Goal: Task Accomplishment & Management: Complete application form

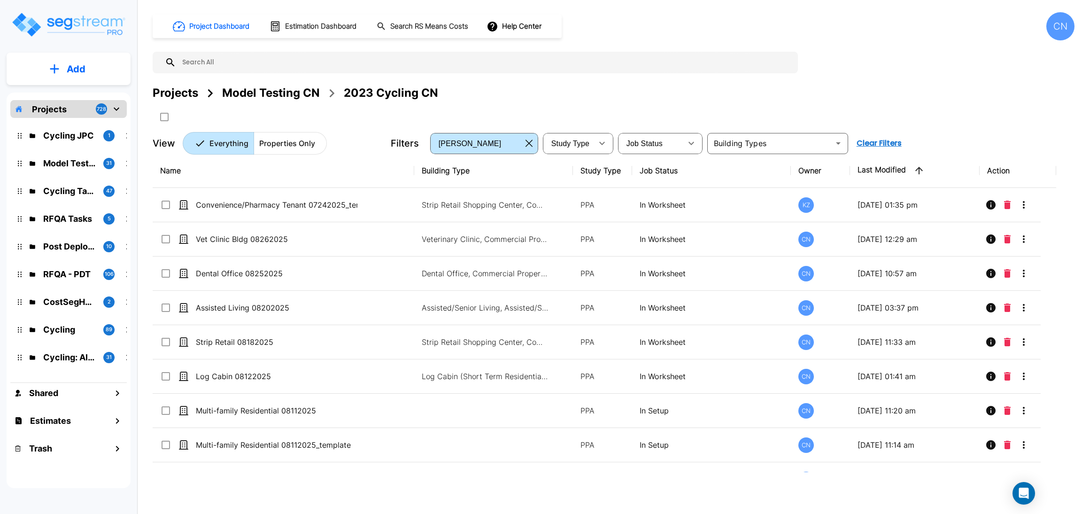
click at [231, 62] on input "text" at bounding box center [484, 63] width 617 height 22
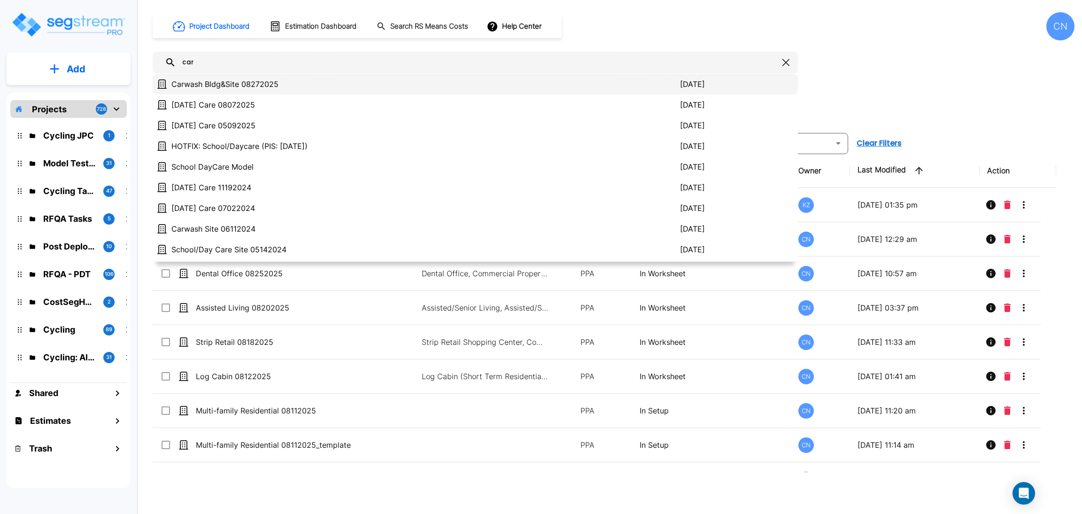
type input "car"
click at [239, 79] on p "Carwash Bldg&Site 08272025" at bounding box center [425, 83] width 508 height 11
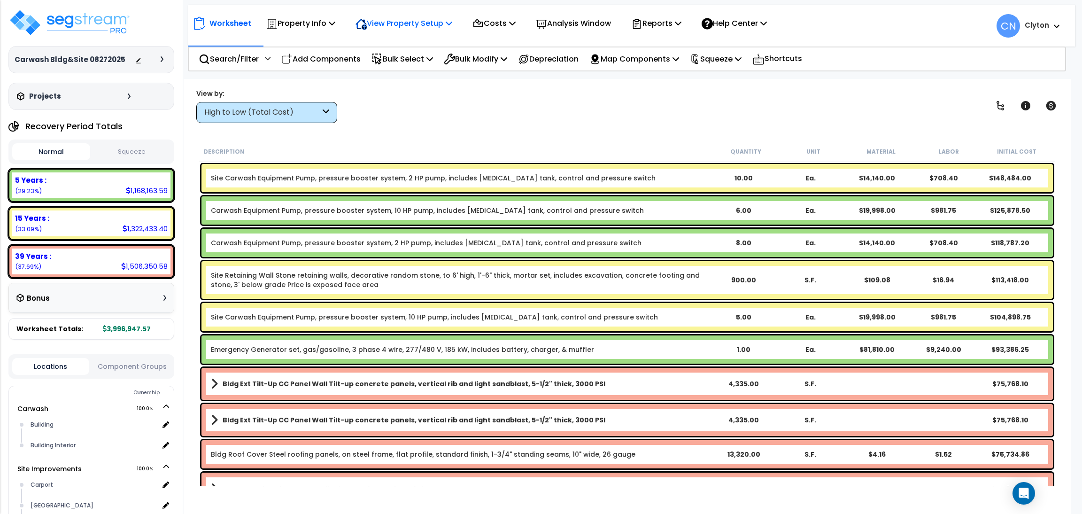
click at [386, 28] on p "View Property Setup" at bounding box center [403, 23] width 97 height 13
click at [390, 68] on link "View Questionnaire" at bounding box center [397, 64] width 93 height 19
drag, startPoint x: 12, startPoint y: 60, endPoint x: 119, endPoint y: 63, distance: 106.6
click at [119, 63] on div "Carwash Bldg&Site 08272025 Depreciable Tax Basis : $0.00 Placed-In-Service Date…" at bounding box center [91, 59] width 166 height 27
copy h3 "Carwash Bldg&Site 08272025"
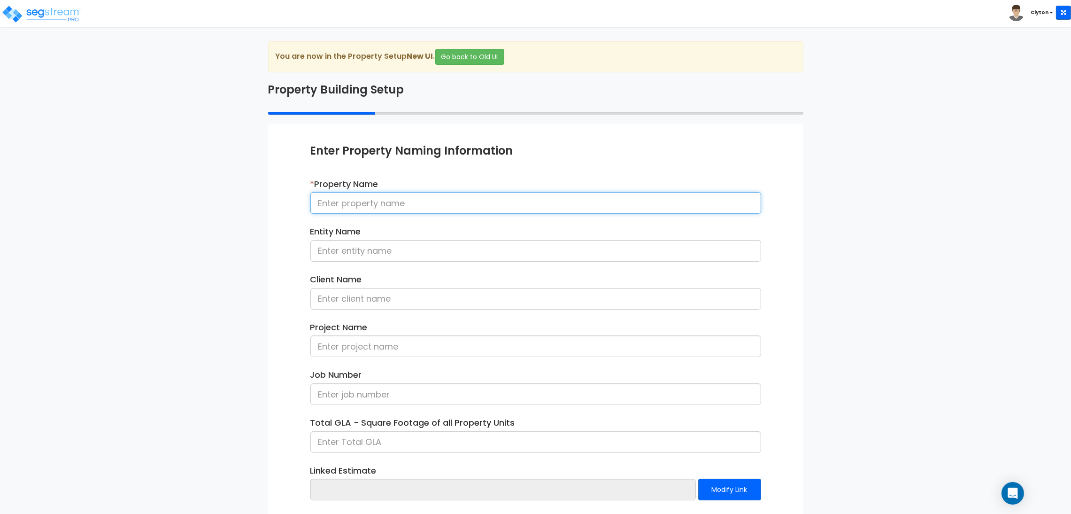
click at [374, 198] on input at bounding box center [535, 203] width 451 height 22
paste input "Carwash Bldg&Site 08272025"
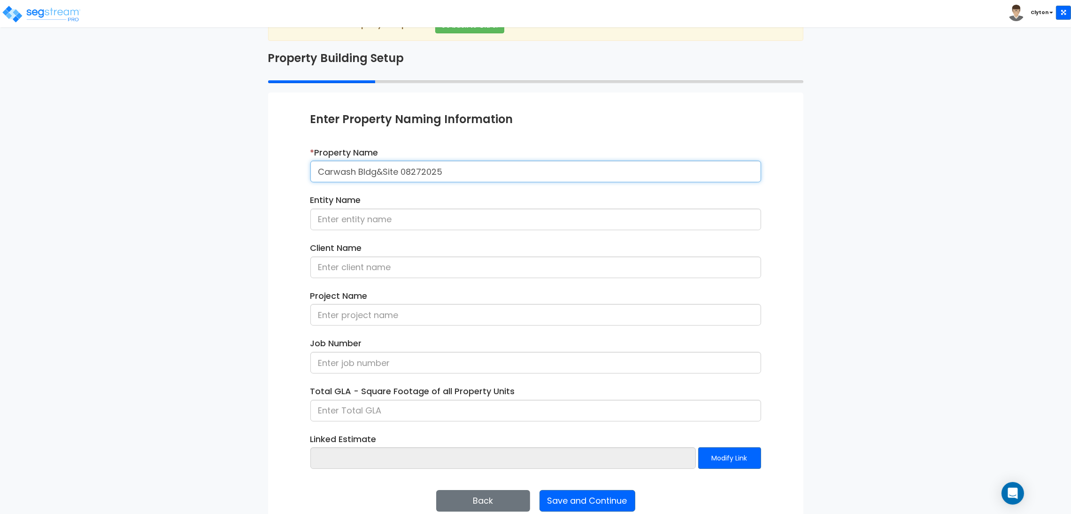
scroll to position [48, 0]
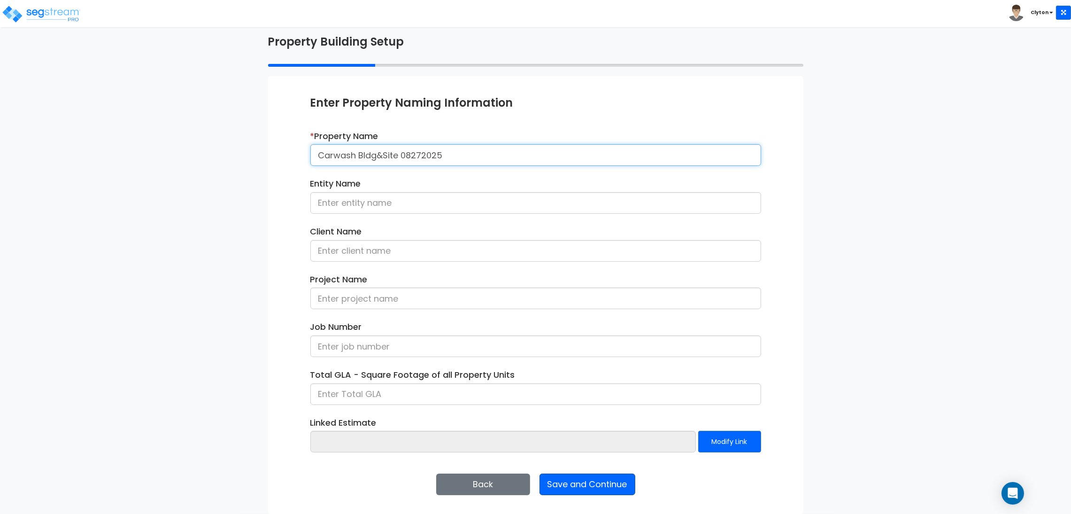
type input "Carwash Bldg&Site 08272025"
click at [607, 485] on button "Save and Continue" at bounding box center [587, 484] width 96 height 22
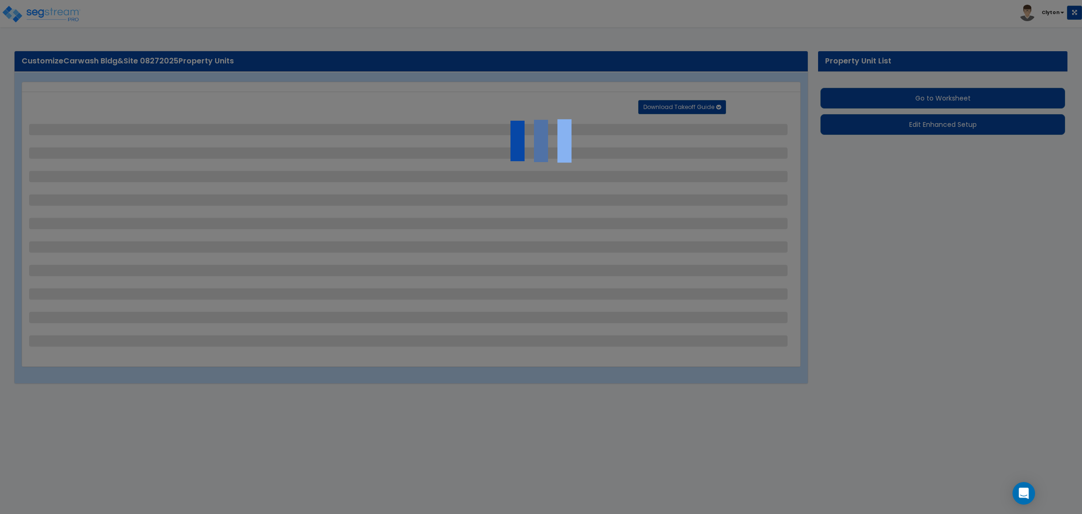
select select "2"
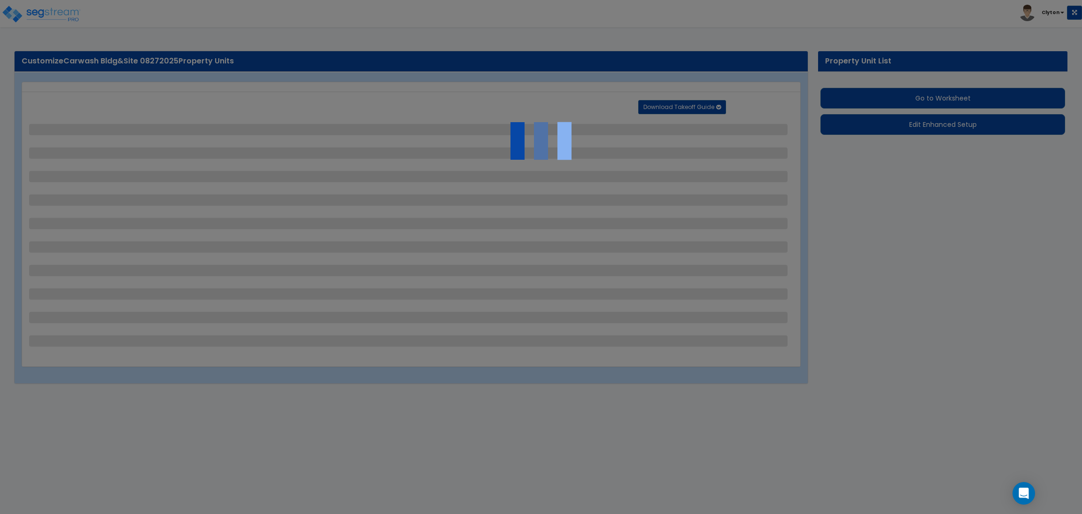
select select "2"
select select "1"
select select "2"
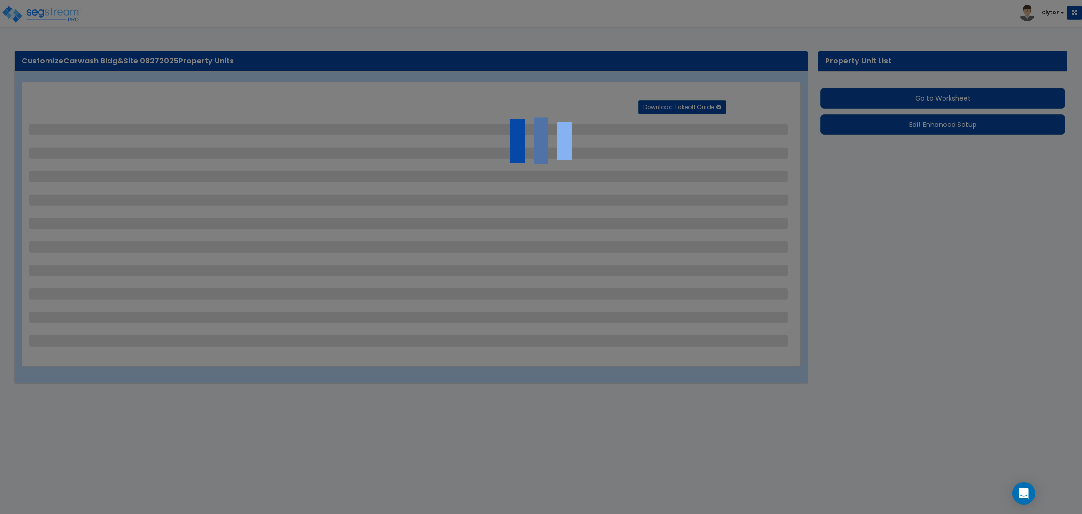
select select "2"
select select "1"
select select "2"
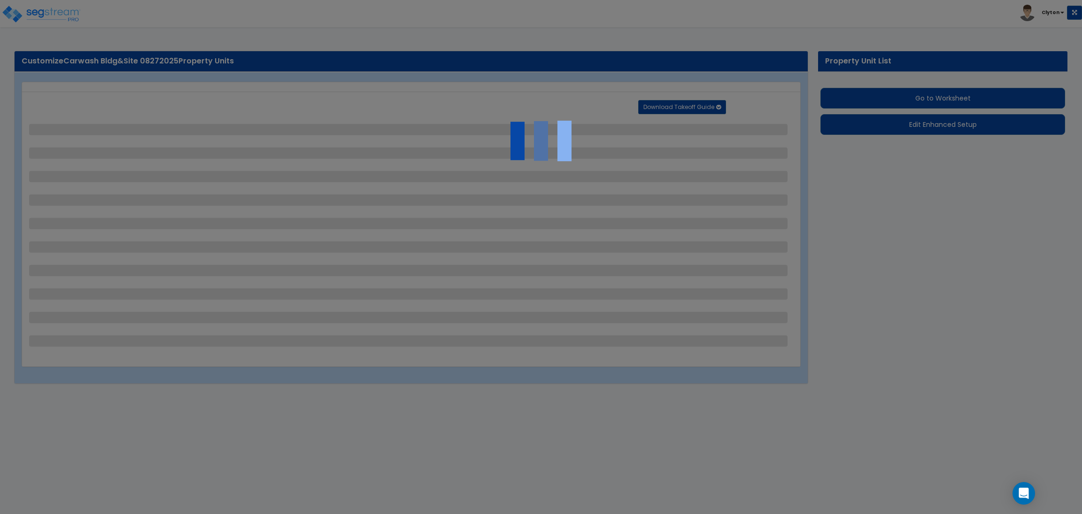
select select "3"
select select "2"
select select "1"
select select "2"
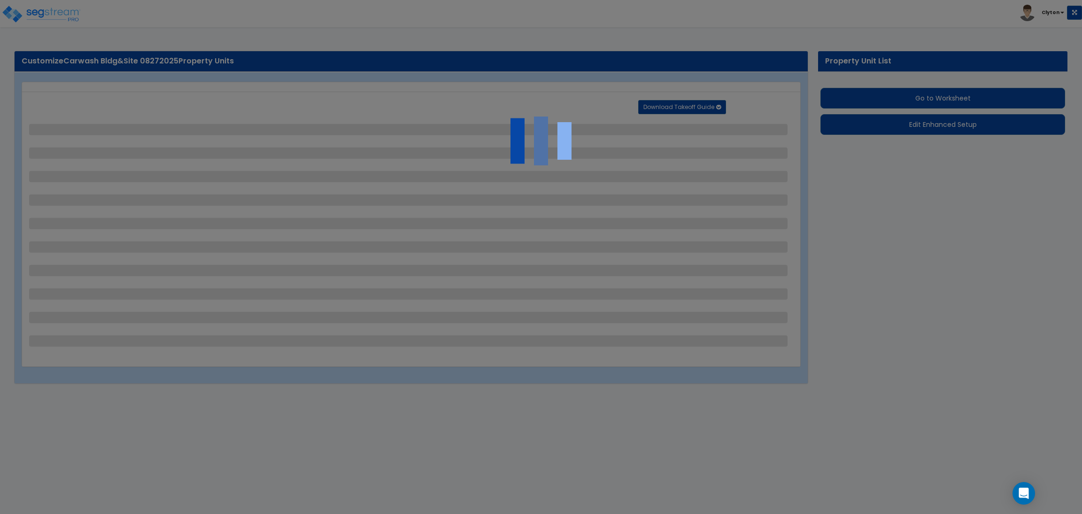
select select "1"
select select "4"
select select "2"
select select "1"
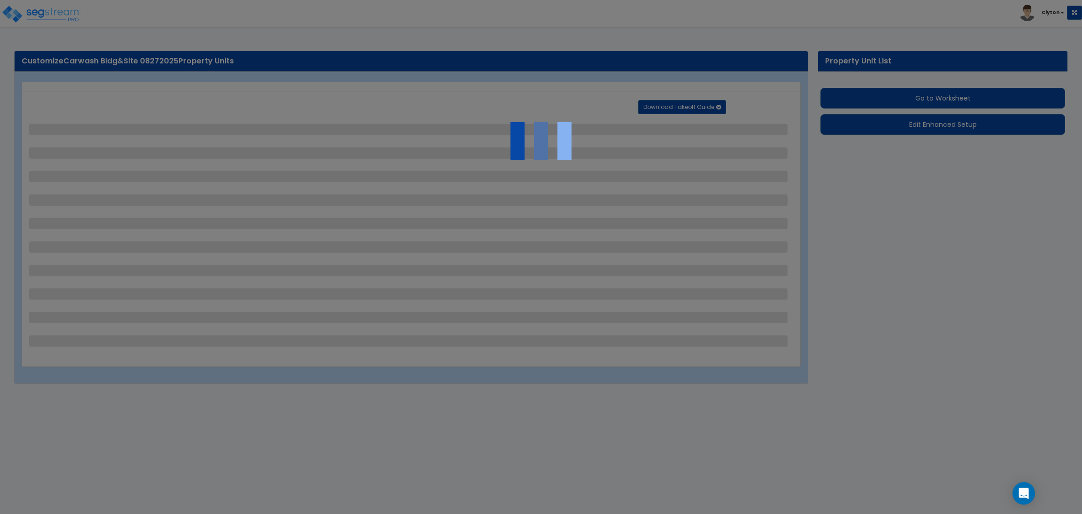
select select "3"
select select "6"
select select "3"
select select "9"
select select "2"
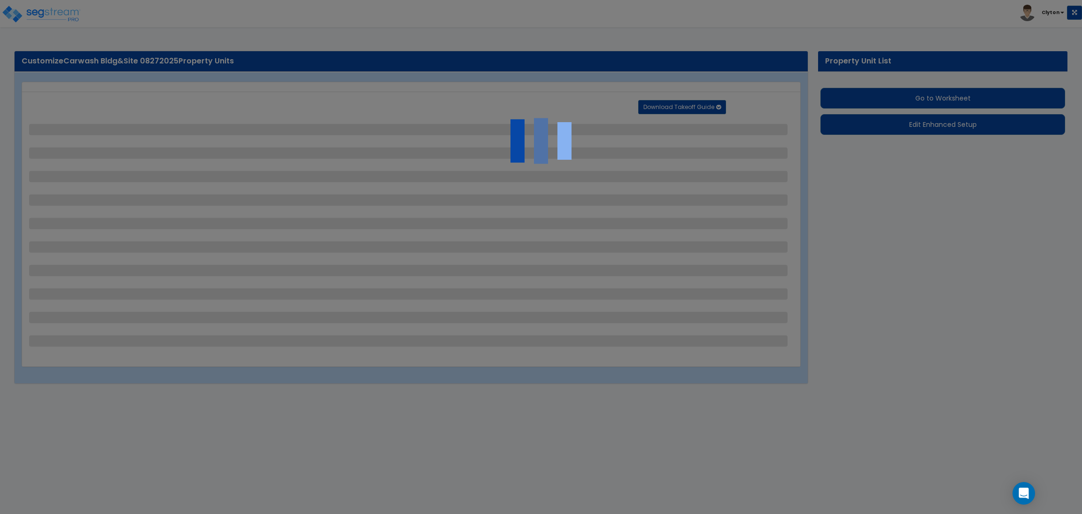
select select "3"
select select "2"
select select "3"
select select "1"
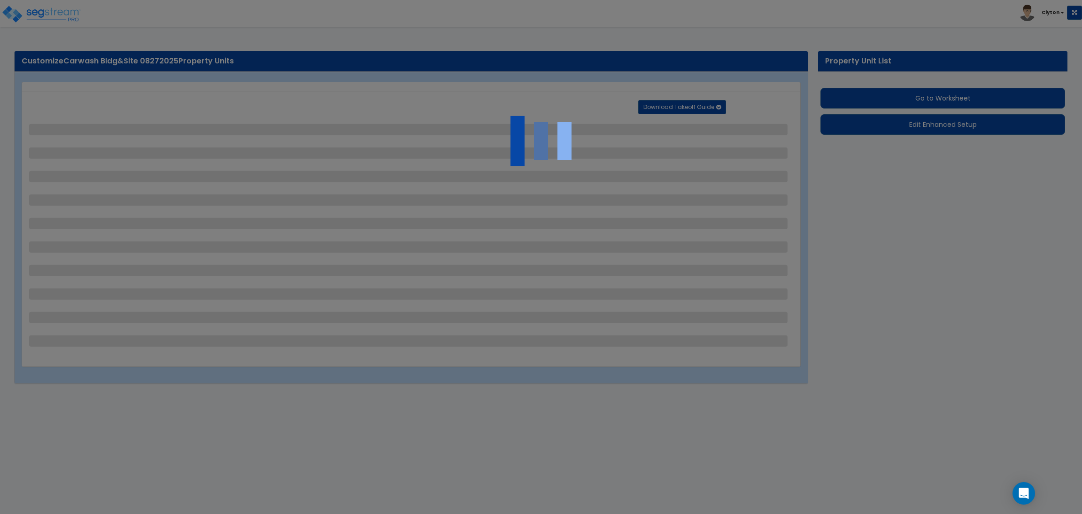
select select "1"
select select "3"
select select "2"
select select "7"
select select "10"
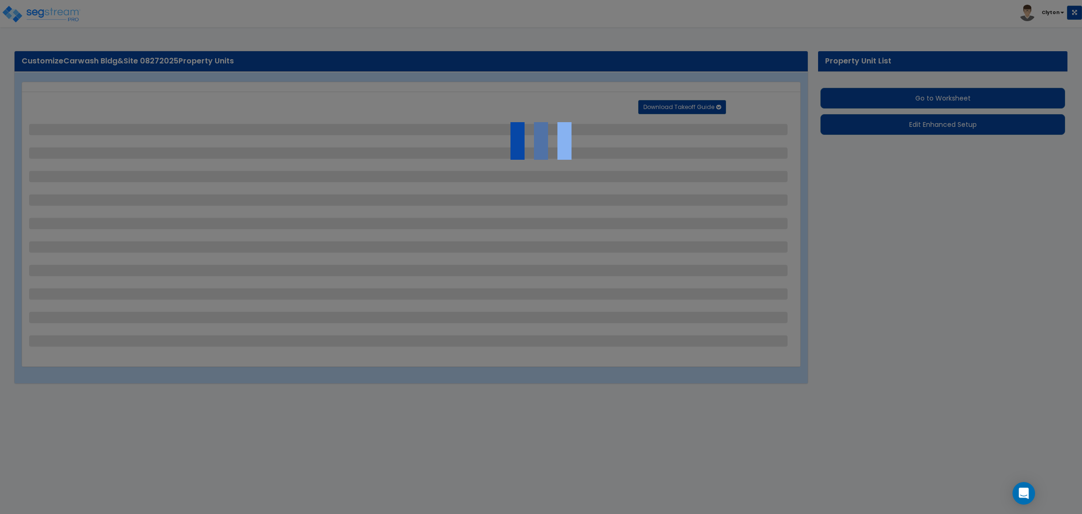
select select "3"
select select "1"
select select "2"
select select "10"
select select "3"
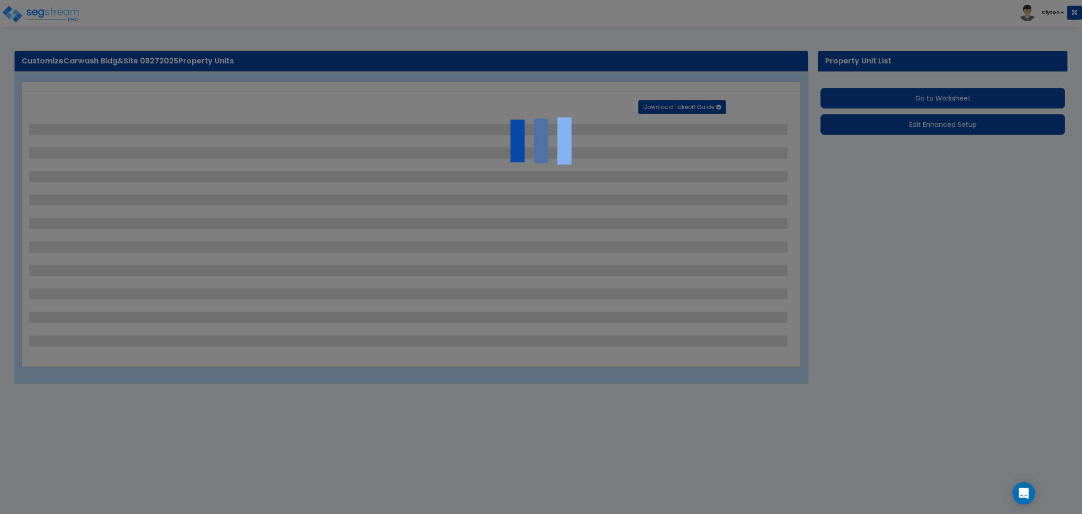
select select "2"
select select "1"
select select "5"
select select "2"
select select "3"
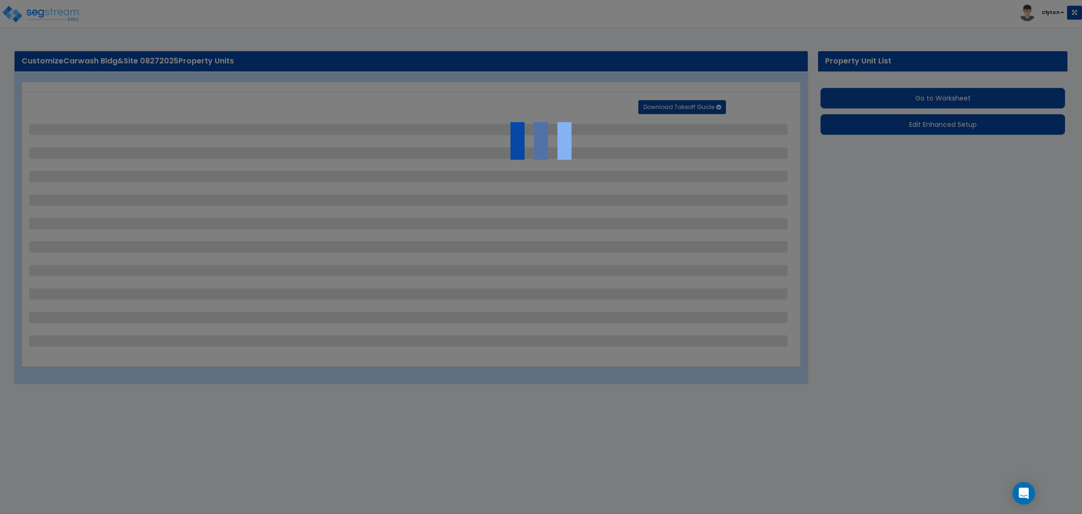
select select "2"
select select "1"
select select "2"
select select "6"
select select "1"
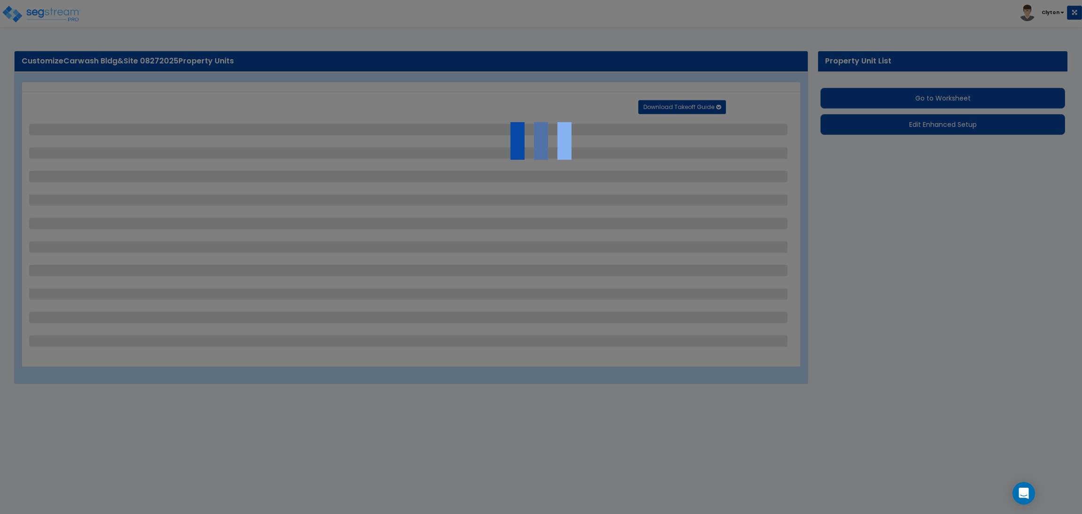
select select "5"
select select "3"
select select "11"
select select "12"
select select "18"
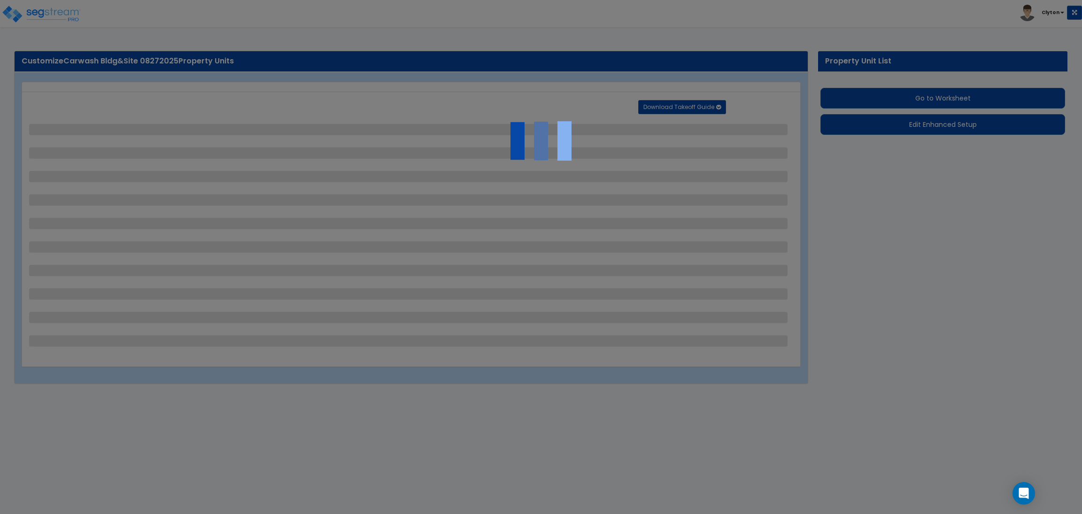
select select "4"
select select "1"
select select "5"
select select "1"
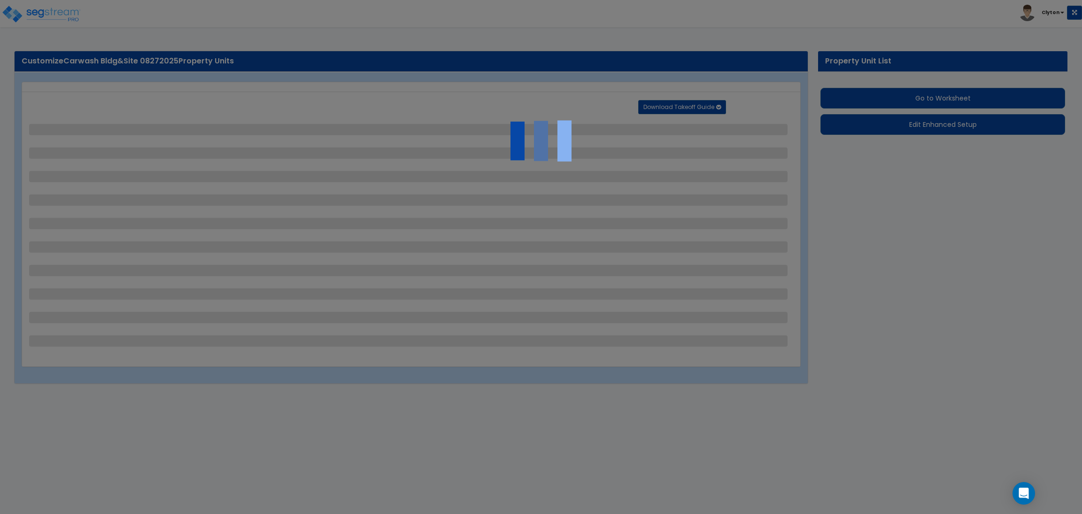
select select "2"
select select "1"
select select "4"
select select "2"
select select "5"
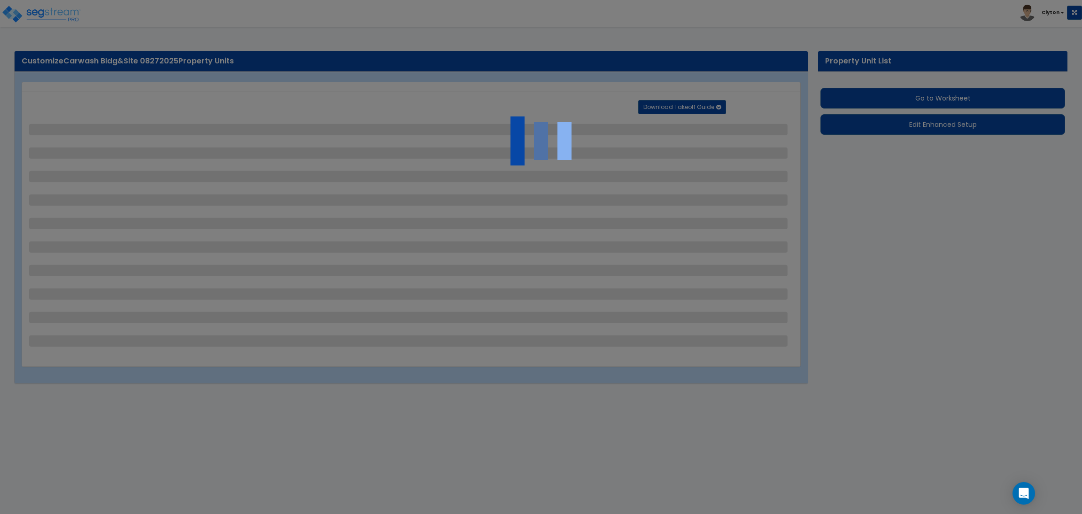
select select "1"
select select "2"
select select "1"
select select "3"
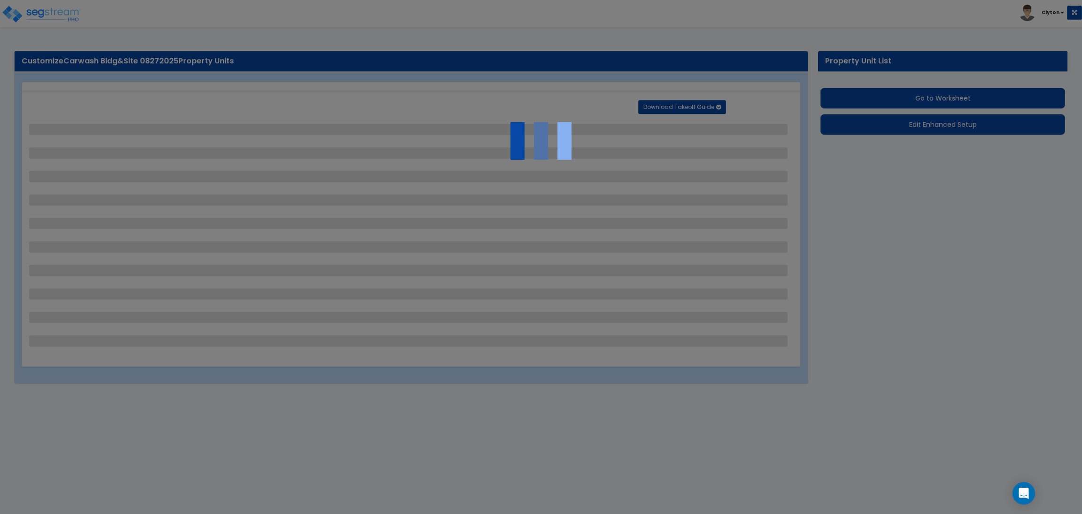
select select "1"
select select "3"
select select "2"
select select "4"
select select "2"
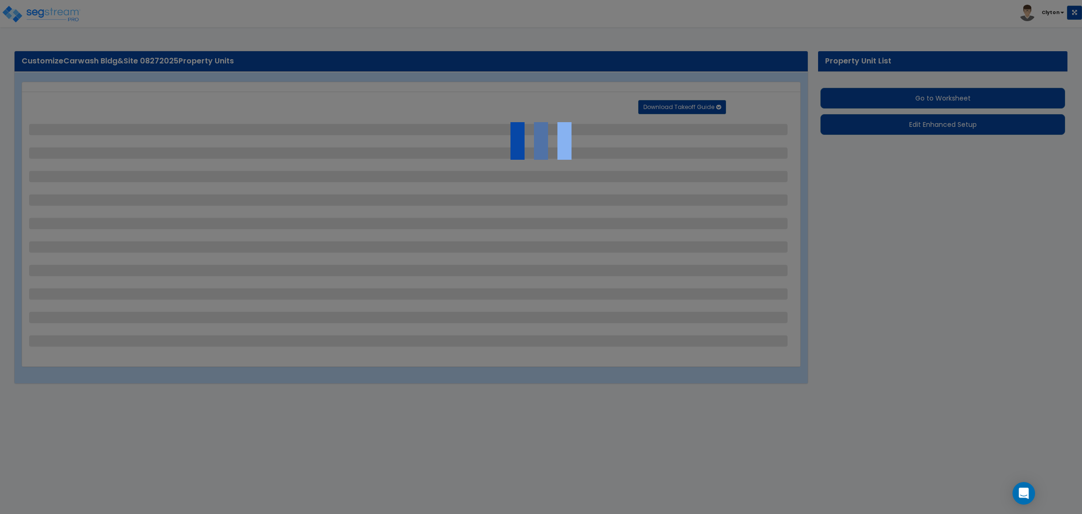
select select "2"
select select "1"
select select "2"
select select "4"
select select "2"
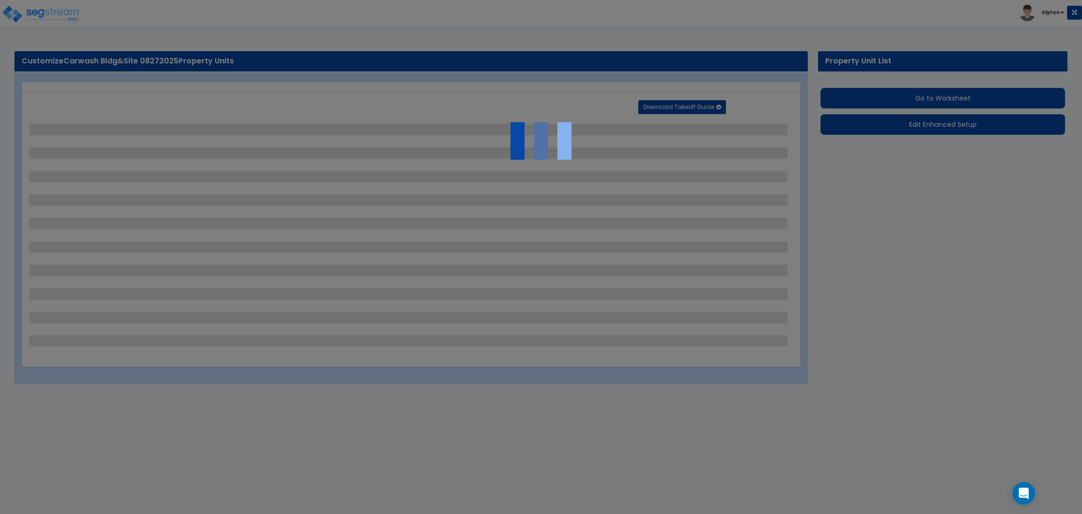
select select "1"
select select "2"
select select "1"
select select "2"
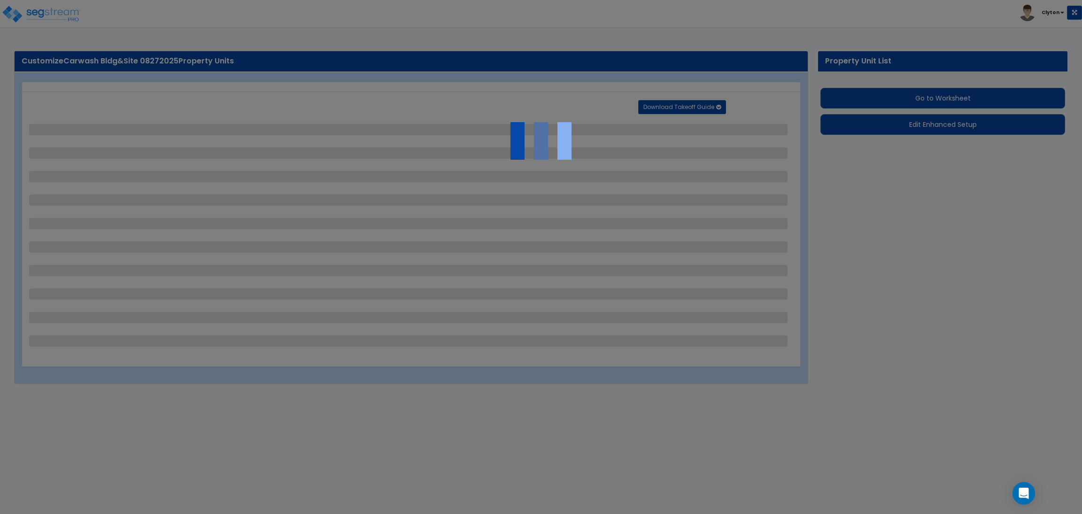
select select "3"
select select "1"
select select "4"
select select "8"
select select "2"
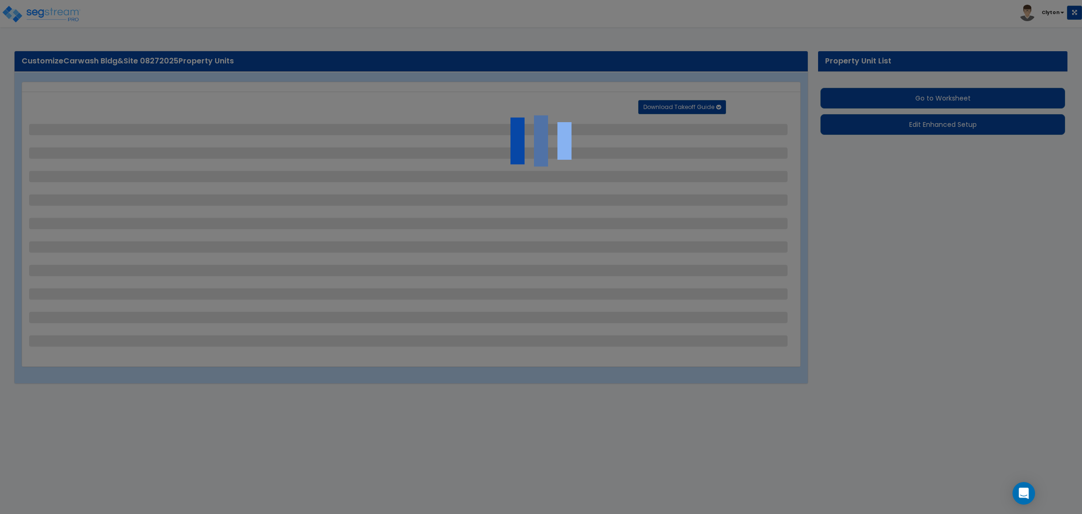
select select "1"
select select "4"
select select "5"
select select "2"
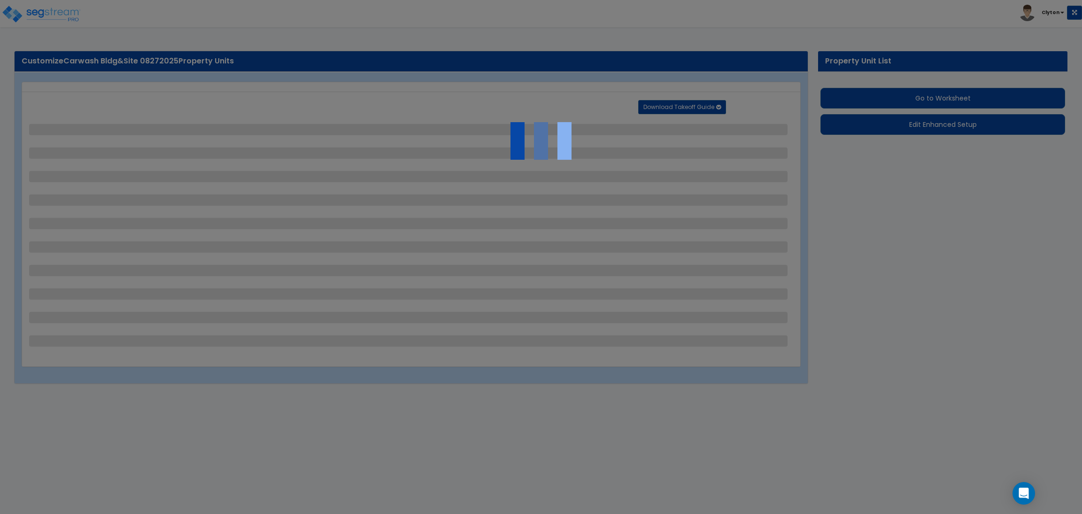
select select "3"
select select "2"
select select "3"
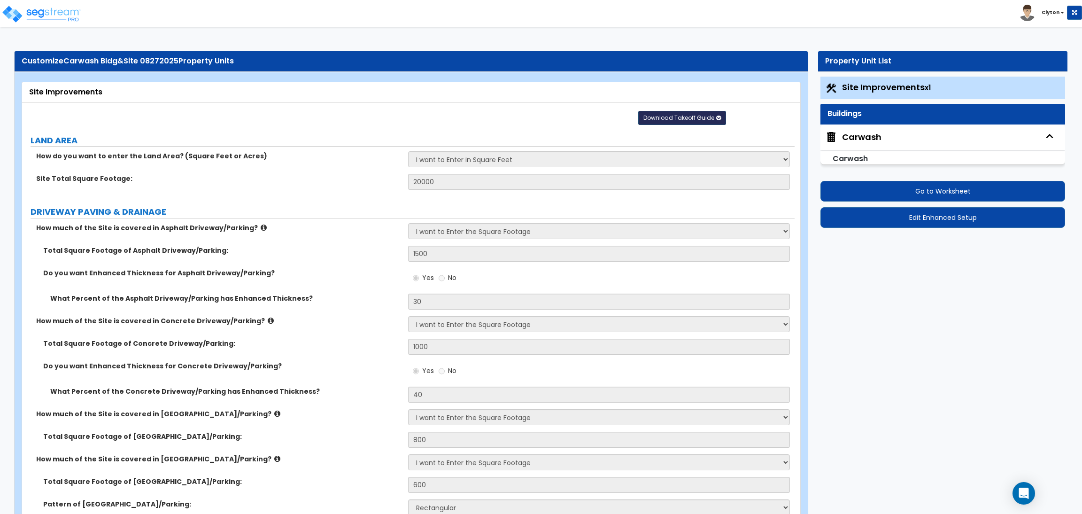
click at [653, 117] on span "Download Takeoff Guide" at bounding box center [678, 118] width 71 height 8
click at [477, 88] on div "Site Improvements" at bounding box center [411, 92] width 764 height 11
click at [649, 121] on span "Download Takeoff Guide" at bounding box center [678, 118] width 71 height 8
click at [641, 138] on link "Download for selected property unit" at bounding box center [682, 135] width 127 height 13
click at [864, 135] on div "Carwash" at bounding box center [861, 137] width 39 height 12
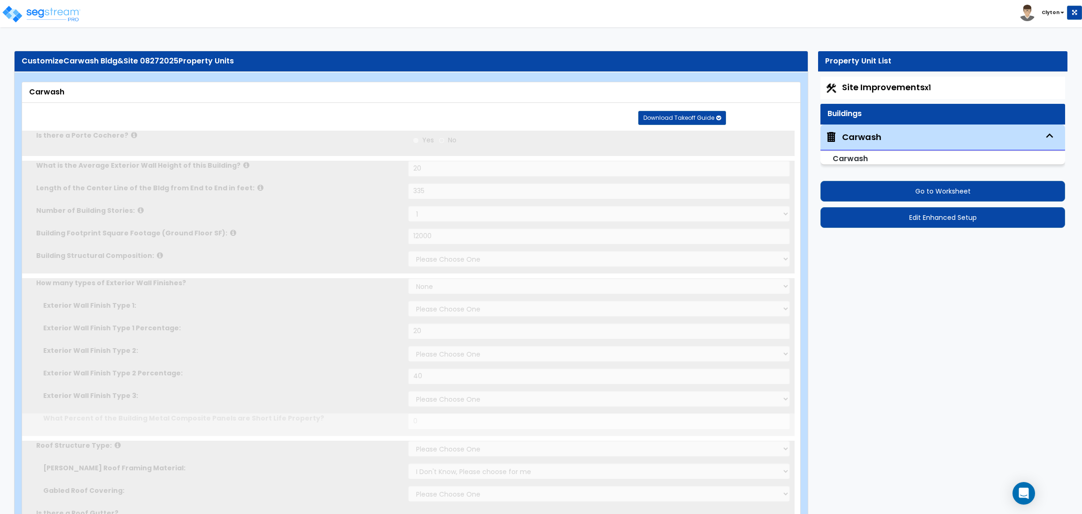
type input "20"
type input "335"
type input "12000"
select select "2"
select select "3"
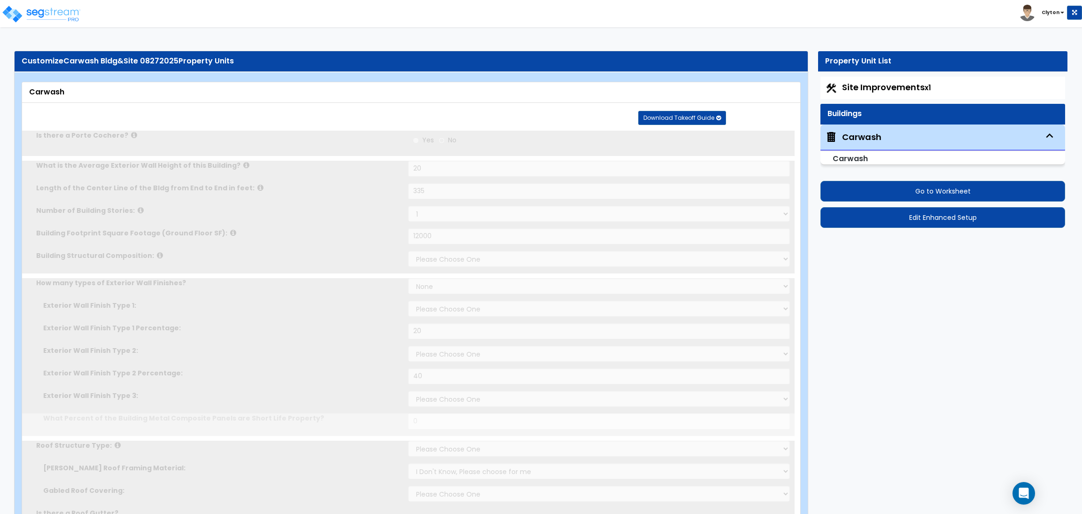
select select "2"
type input "20"
select select "9"
type input "40"
select select "11"
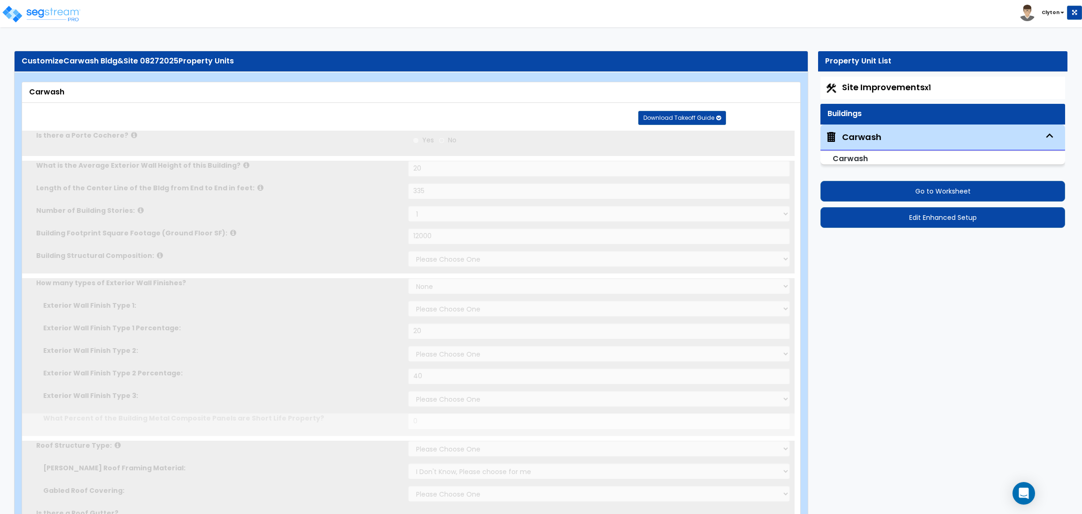
select select "1"
select select "5"
radio input "true"
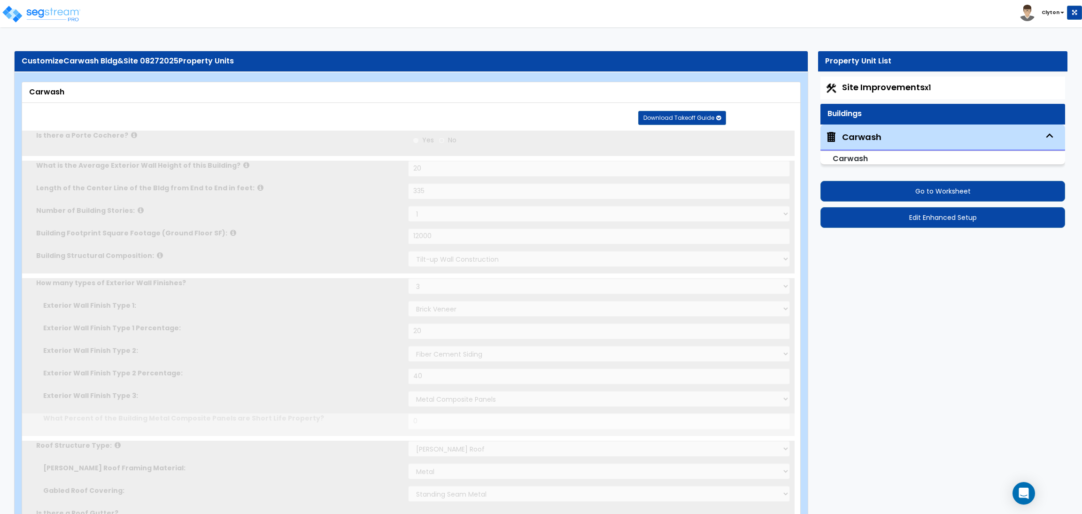
select select "2"
type input "400"
radio input "true"
select select "5"
type input "5"
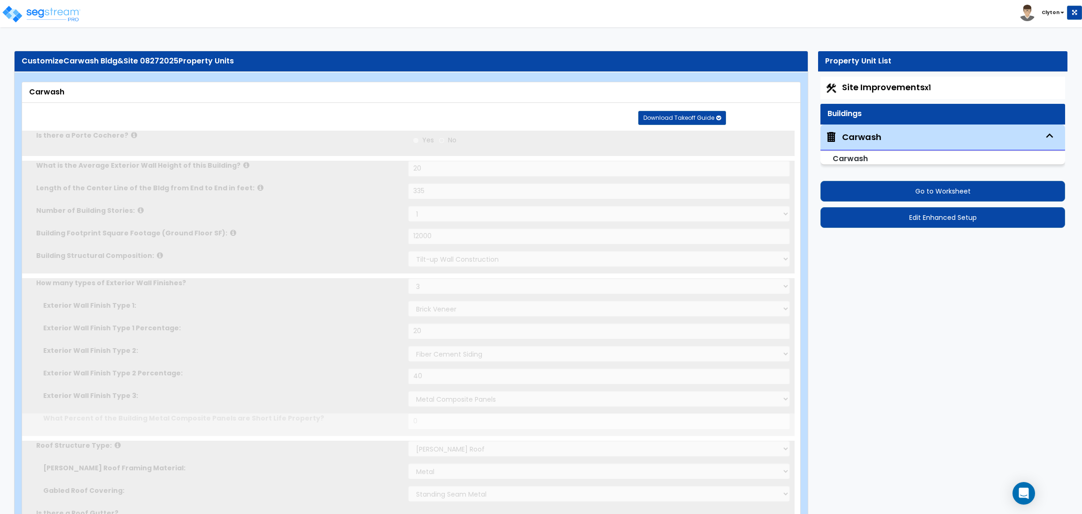
radio input "true"
select select "3"
type input "200"
radio input "true"
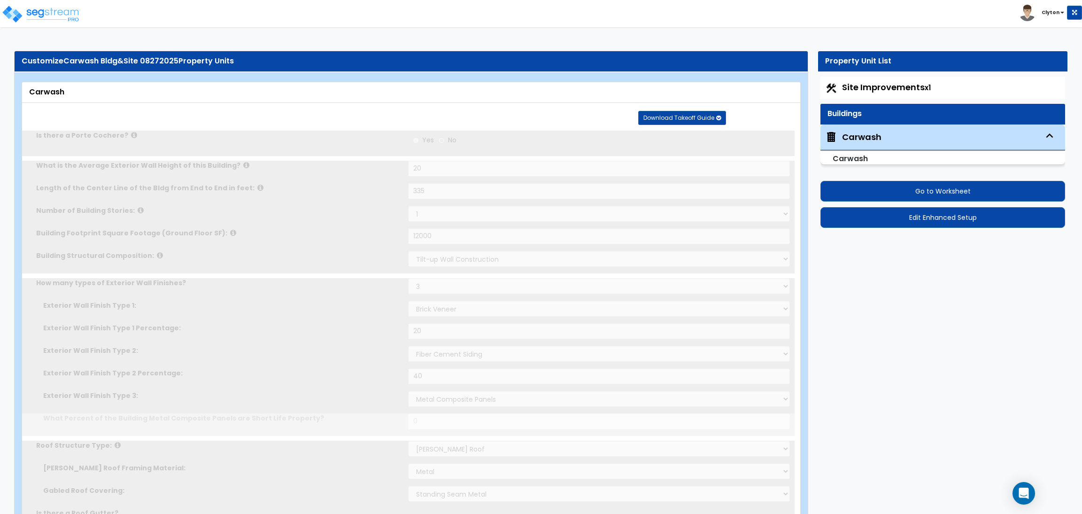
select select "5"
type input "250"
radio input "true"
type input "300"
radio input "true"
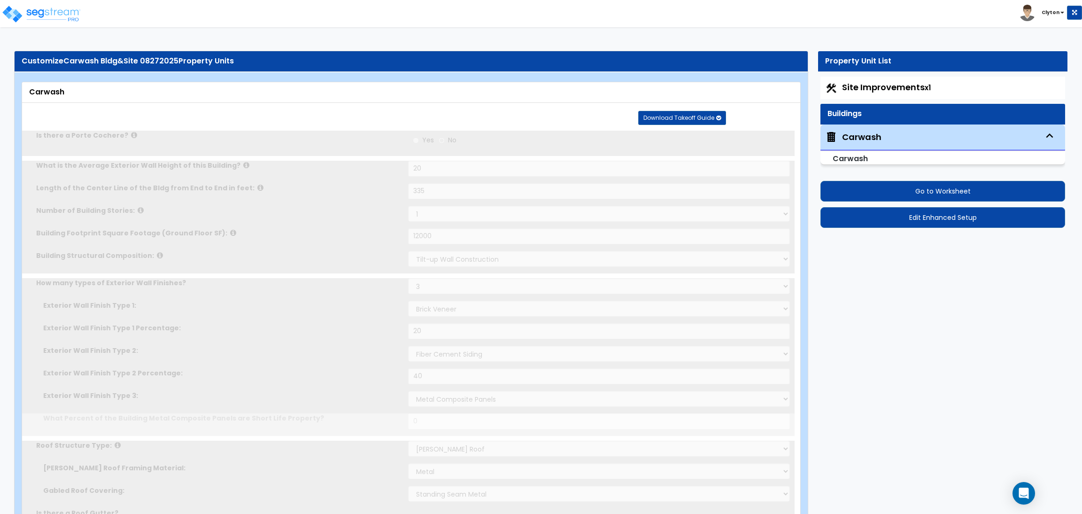
select select "1"
type input "2"
radio input "true"
type input "2"
type input "4"
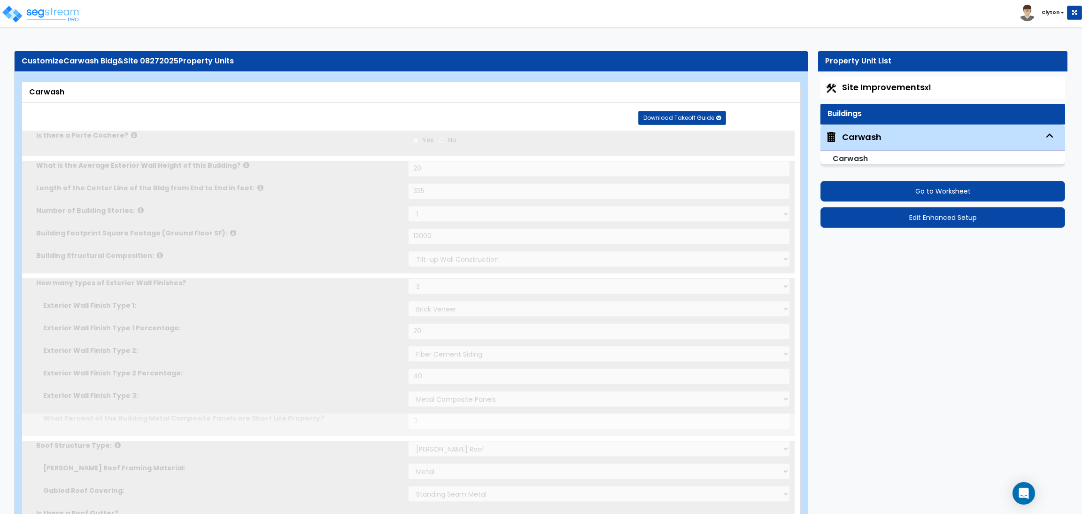
type input "6"
type input "8"
type input "10"
type input "12"
type input "14"
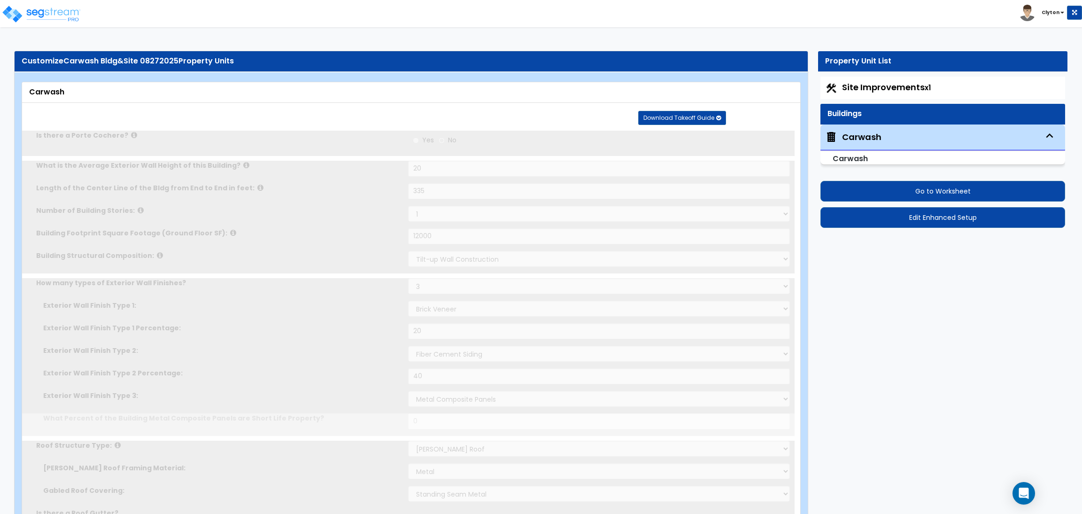
type input "18"
type input "16"
radio input "true"
select select "1"
type input "20"
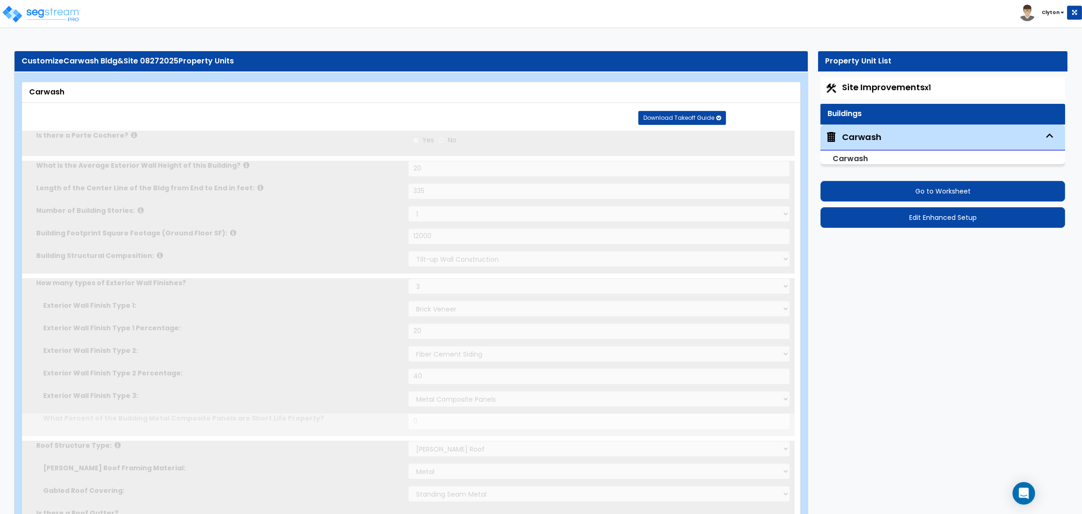
radio input "true"
type input "5"
radio input "true"
type input "10"
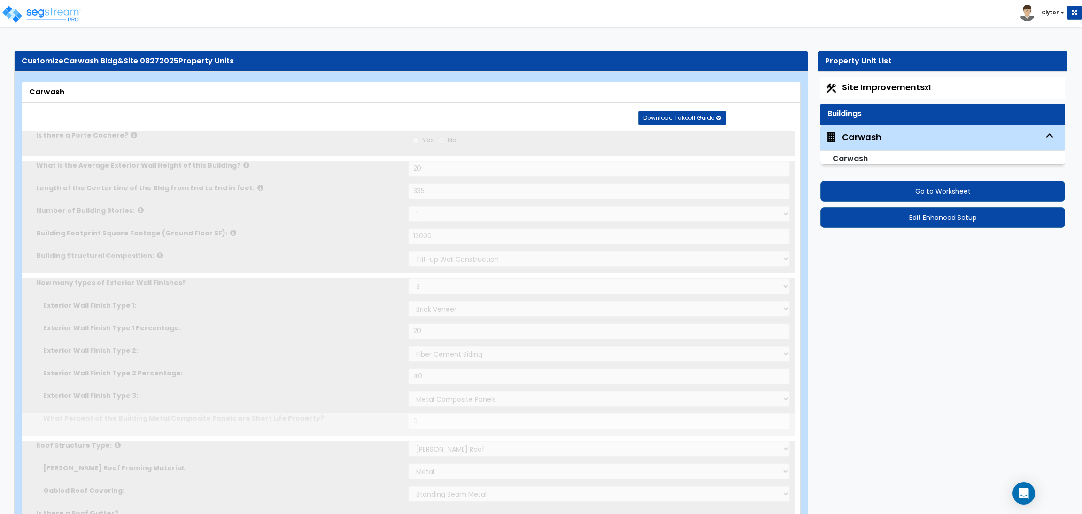
radio input "true"
type input "15"
radio input "true"
type input "700"
radio input "true"
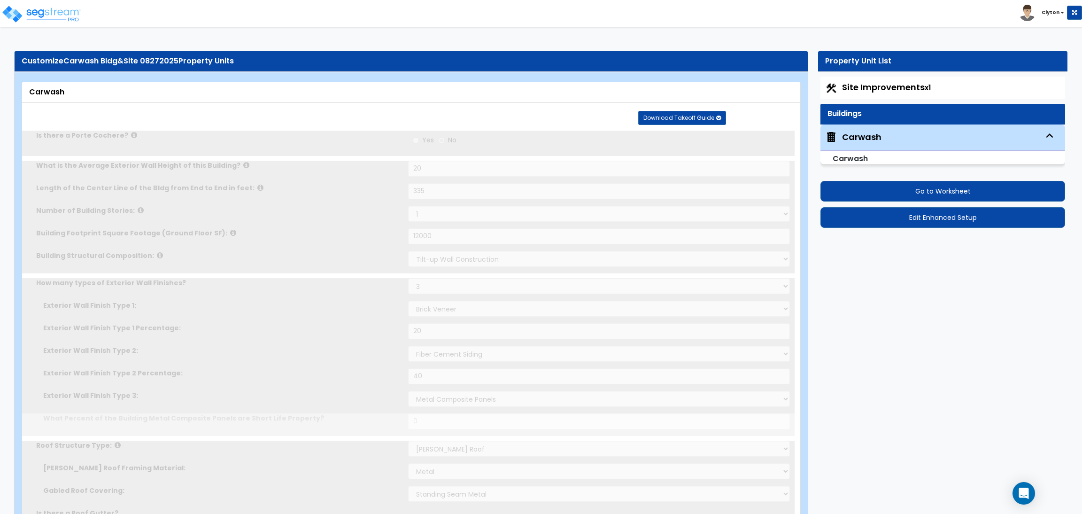
radio input "true"
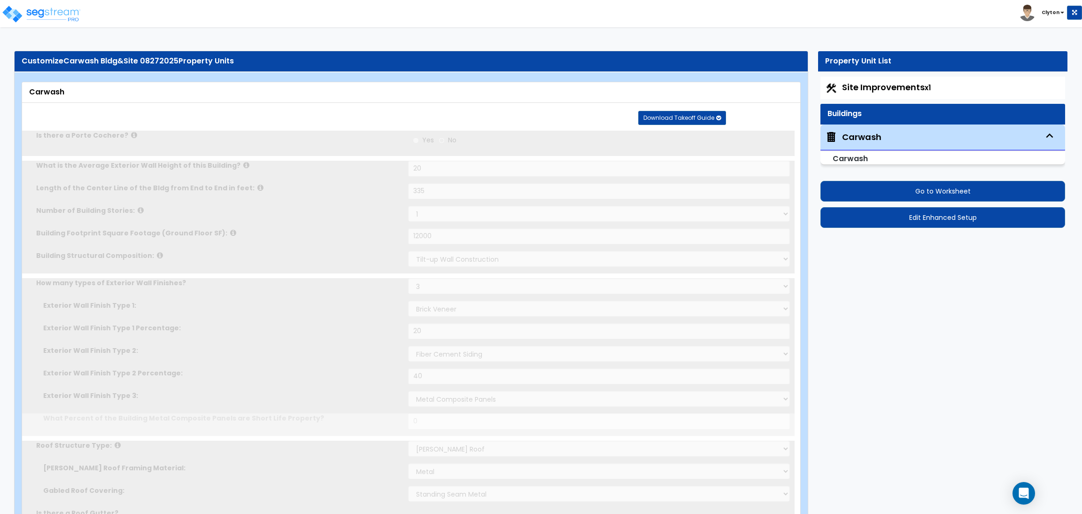
radio input "true"
type input "1"
type input "2"
type input "3"
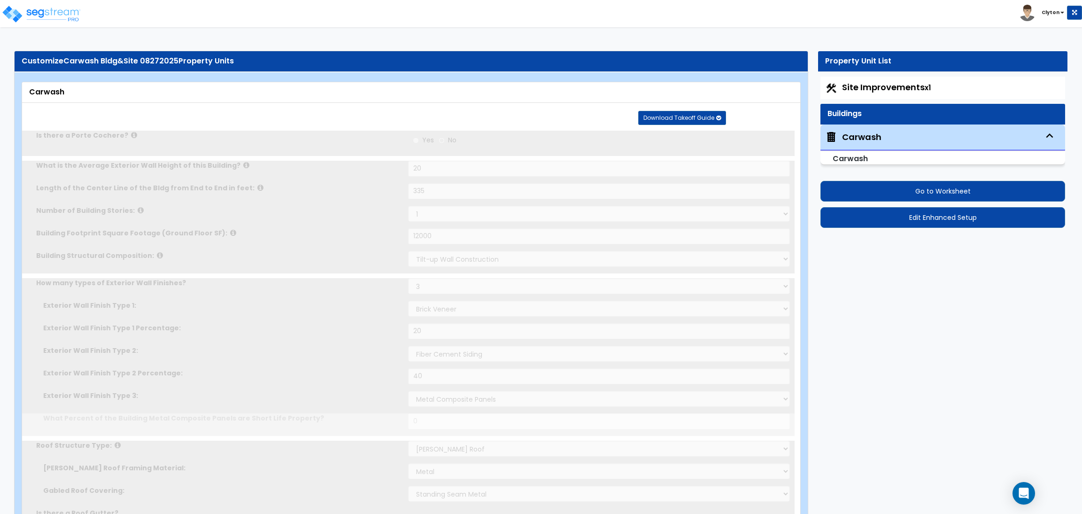
radio input "true"
type input "5"
radio input "true"
type input "3"
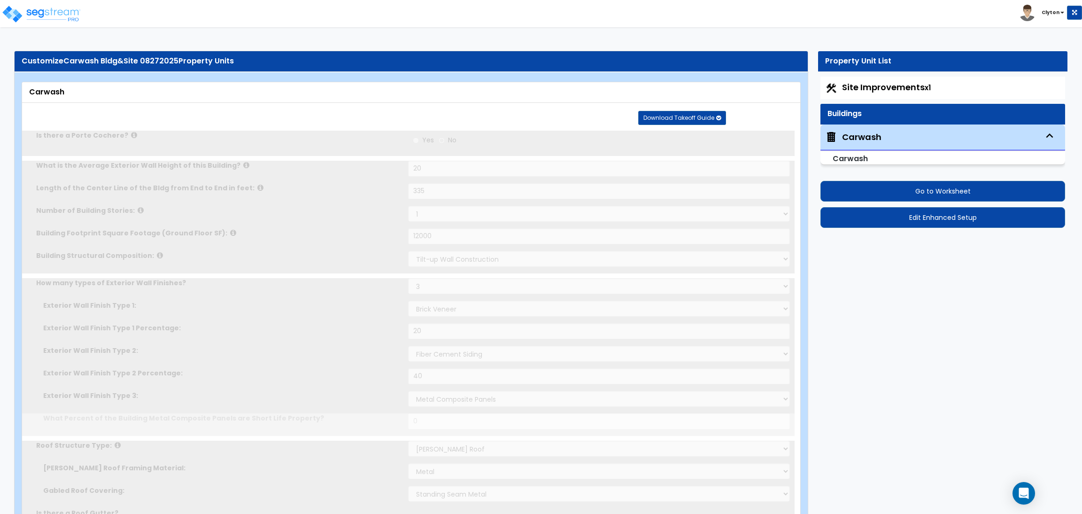
type input "3"
radio input "true"
type input "1"
radio input "true"
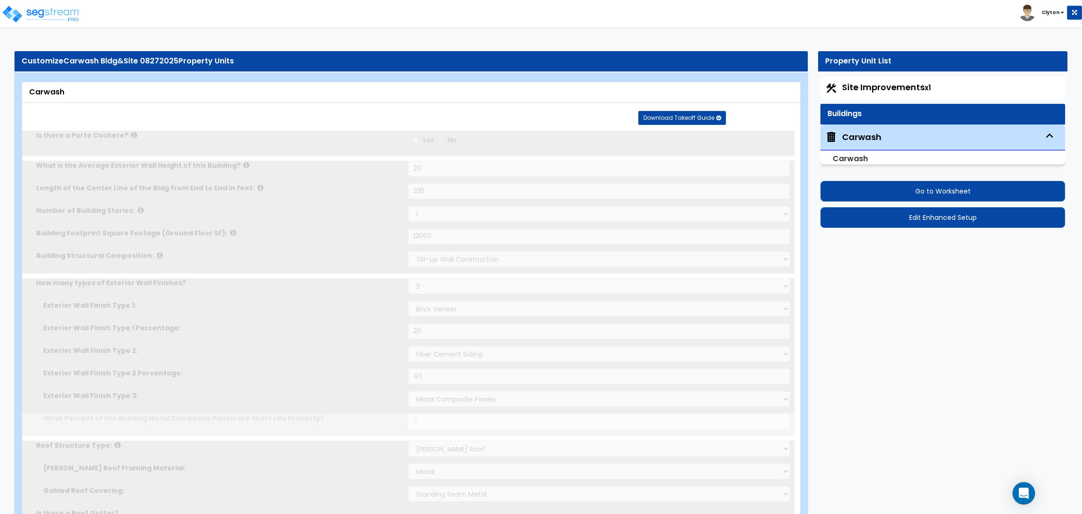
select select "3"
select select "2"
type input "2"
select select "3"
type input "3"
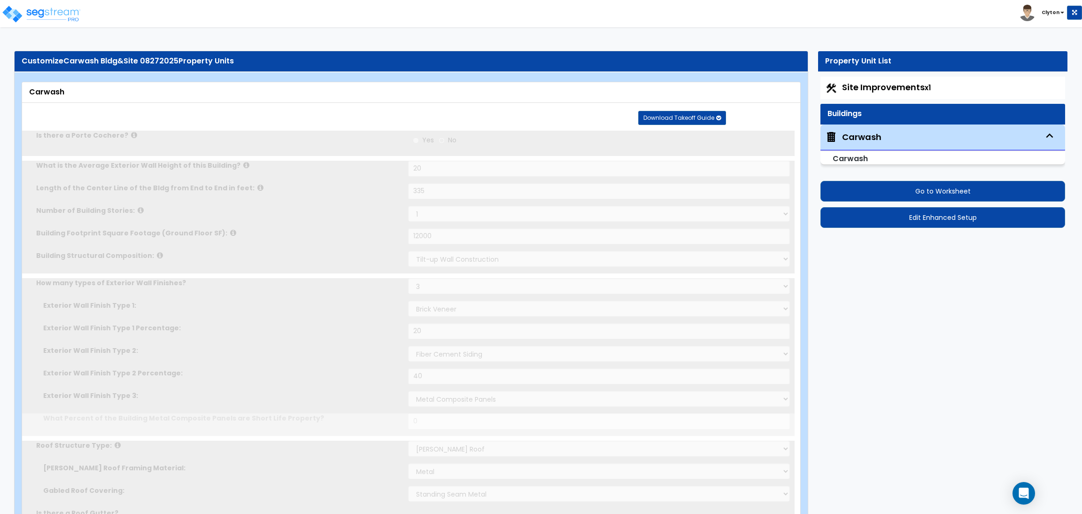
select select "4"
type input "4"
select select "3"
type input "4"
radio input "true"
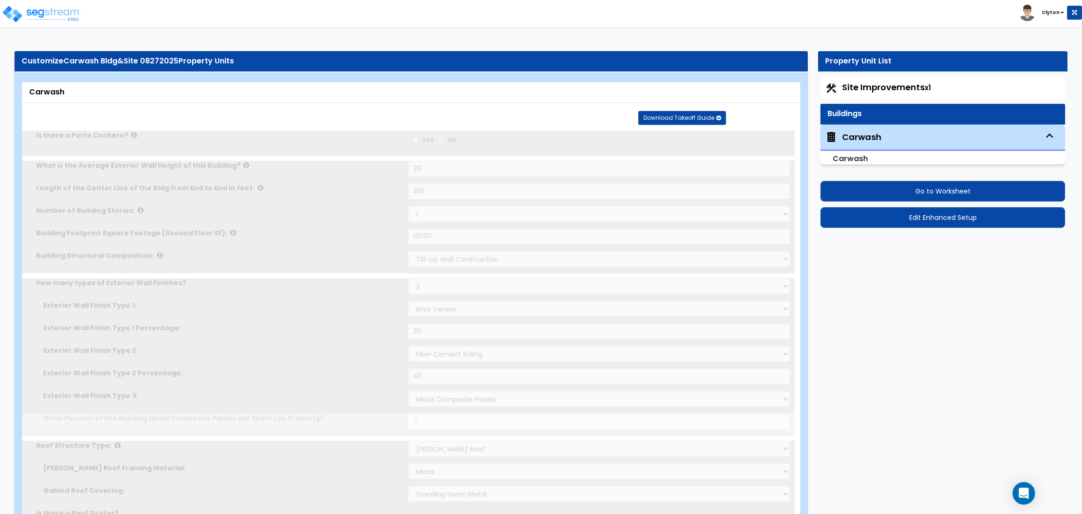
select select "3"
select select "2"
type input "1"
select select "3"
type input "1"
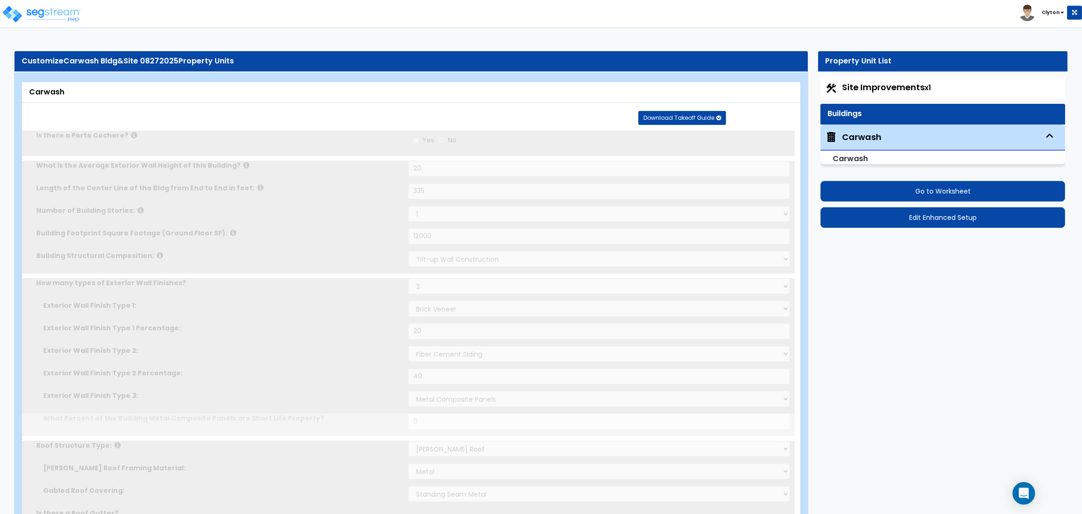
select select "4"
type input "1"
select select "2"
radio input "true"
select select "3"
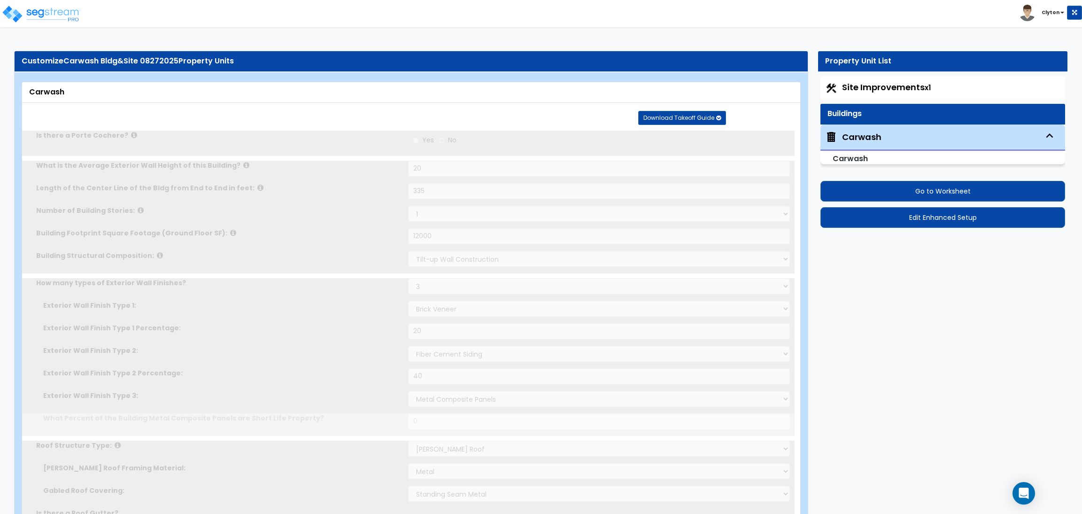
type input "50"
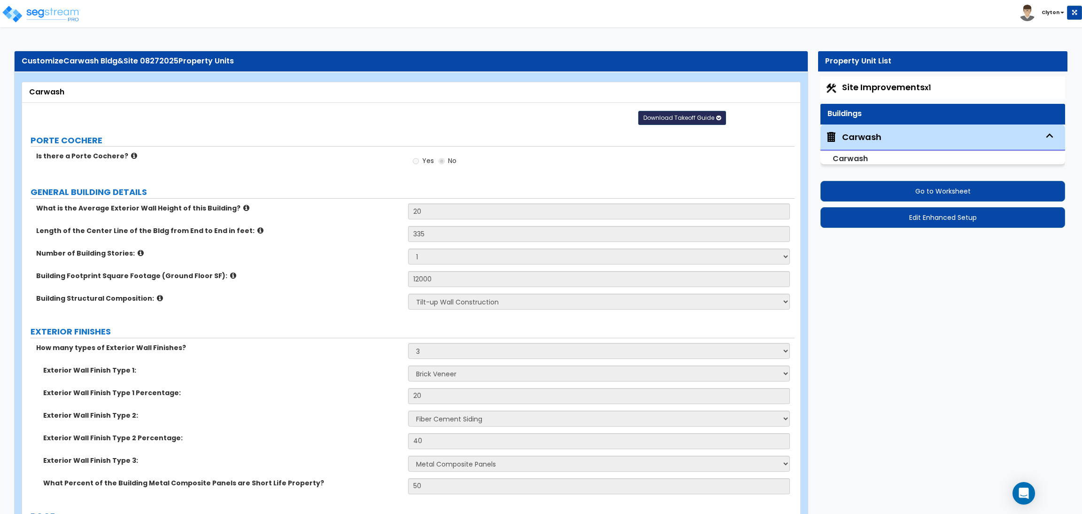
click at [667, 122] on button "Download Takeoff Guide" at bounding box center [682, 118] width 88 height 14
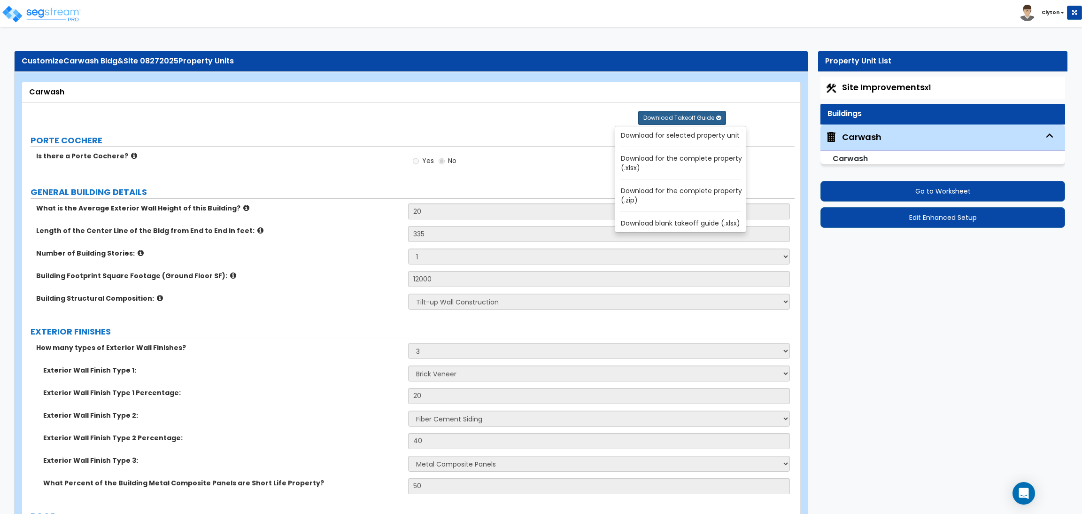
click at [652, 140] on link "Download for selected property unit" at bounding box center [682, 135] width 127 height 13
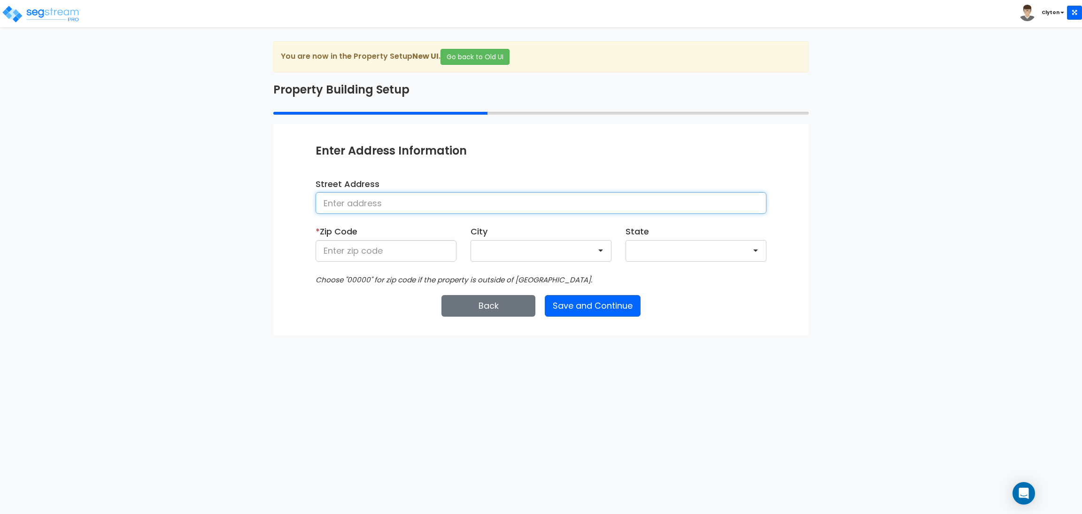
click at [416, 203] on input at bounding box center [540, 203] width 451 height 22
type input "Denver"
type input "80206"
click at [610, 299] on button "Save and Continue" at bounding box center [593, 306] width 96 height 22
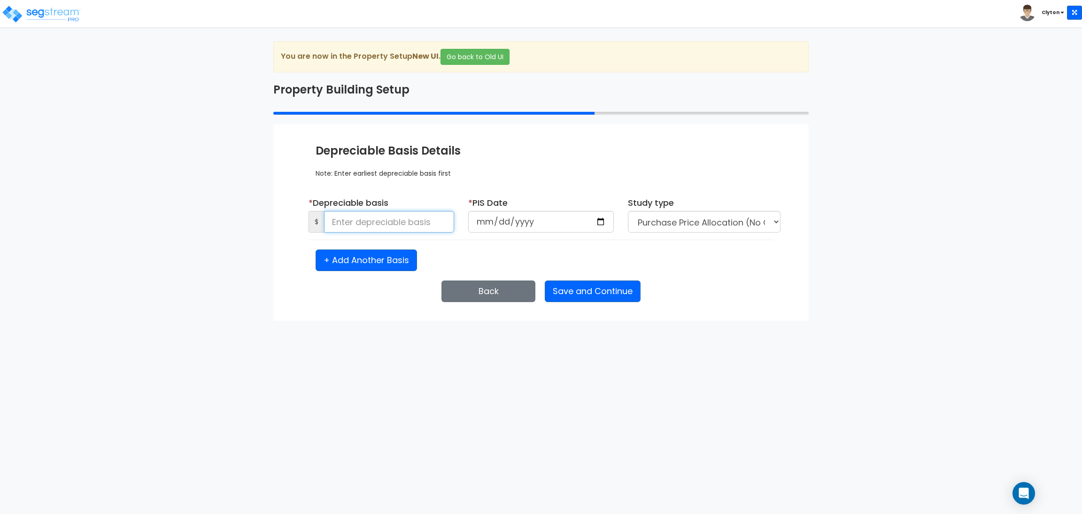
click at [401, 225] on input at bounding box center [389, 222] width 130 height 22
type input "1,500,000"
click at [600, 223] on input "date" at bounding box center [541, 222] width 146 height 22
type input "2025-08-13"
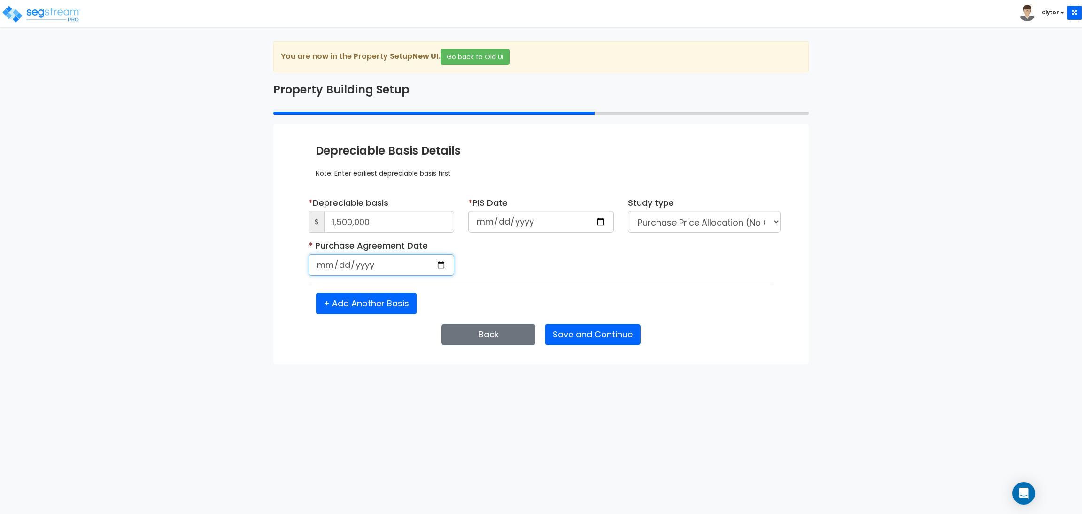
click at [445, 263] on input "date" at bounding box center [381, 265] width 146 height 22
select select "2025"
type input "2025-08-13"
click at [640, 287] on div "* Depreciable basis $ 1,500,000 * PIS Date 2025-08-13 Study type" at bounding box center [540, 255] width 451 height 117
click at [590, 332] on button "Save and Continue" at bounding box center [593, 334] width 96 height 22
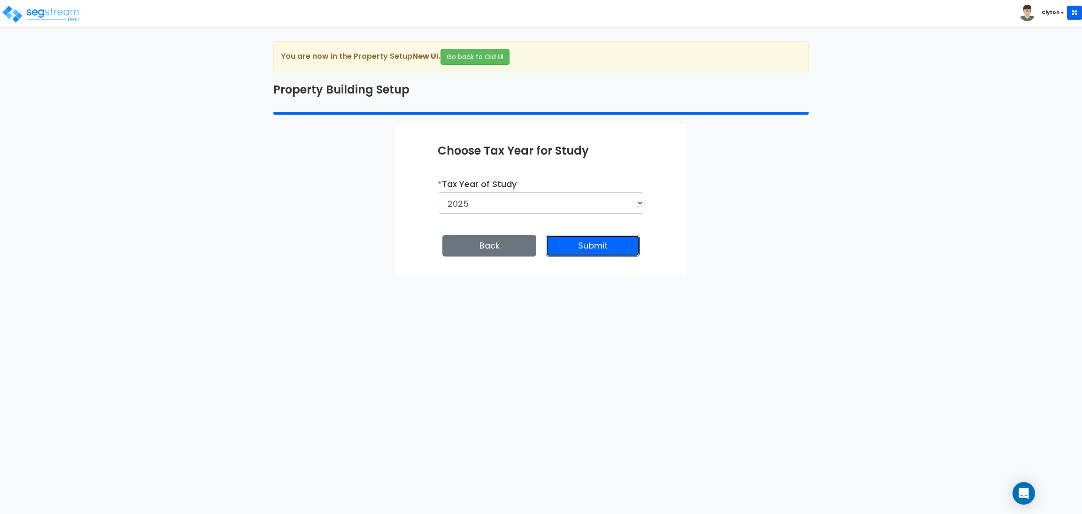
click at [583, 239] on button "Submit" at bounding box center [592, 246] width 94 height 22
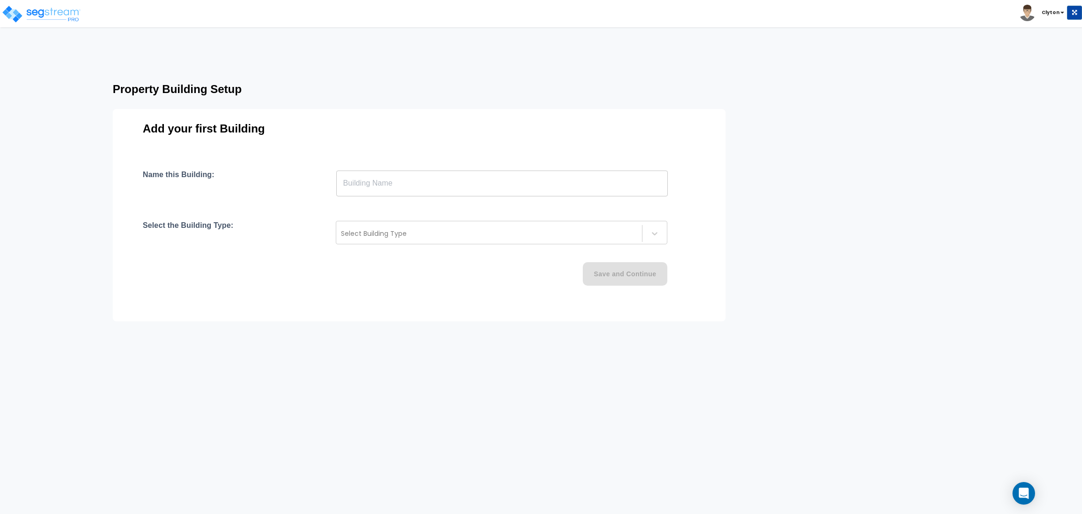
click at [499, 182] on input "text" at bounding box center [501, 183] width 331 height 26
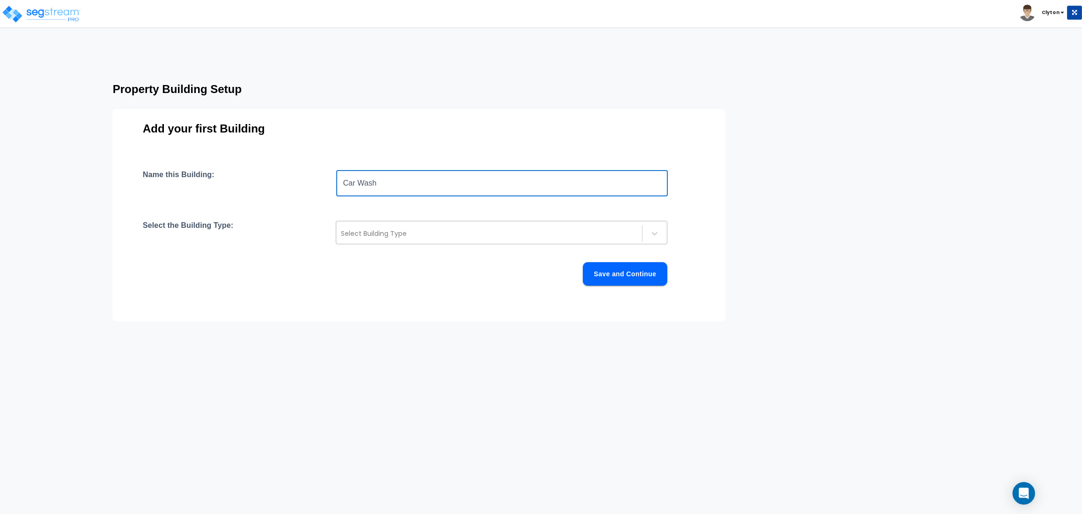
type input "Car Wash"
click at [508, 234] on div at bounding box center [489, 233] width 296 height 11
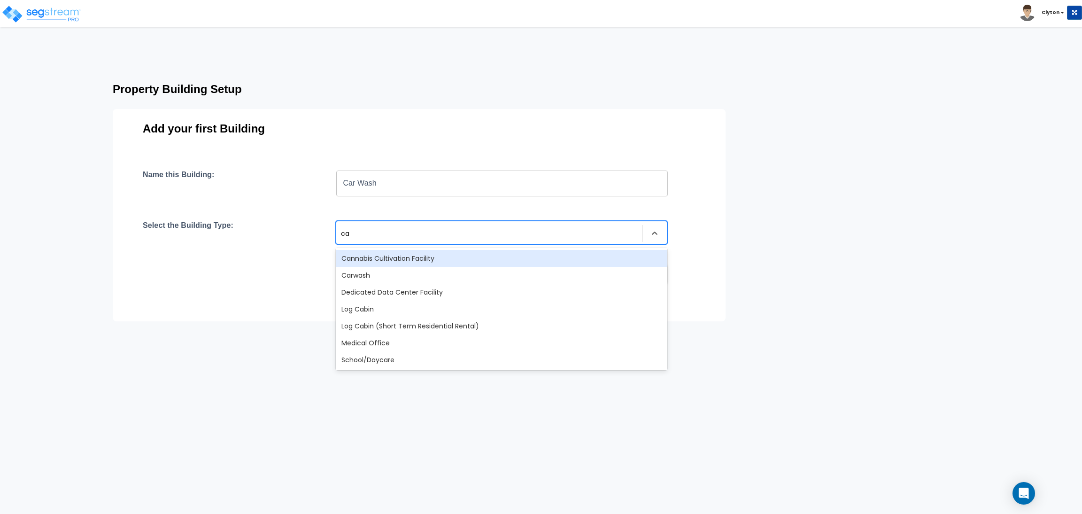
type input "car"
click at [455, 257] on div "Carwash" at bounding box center [501, 258] width 331 height 17
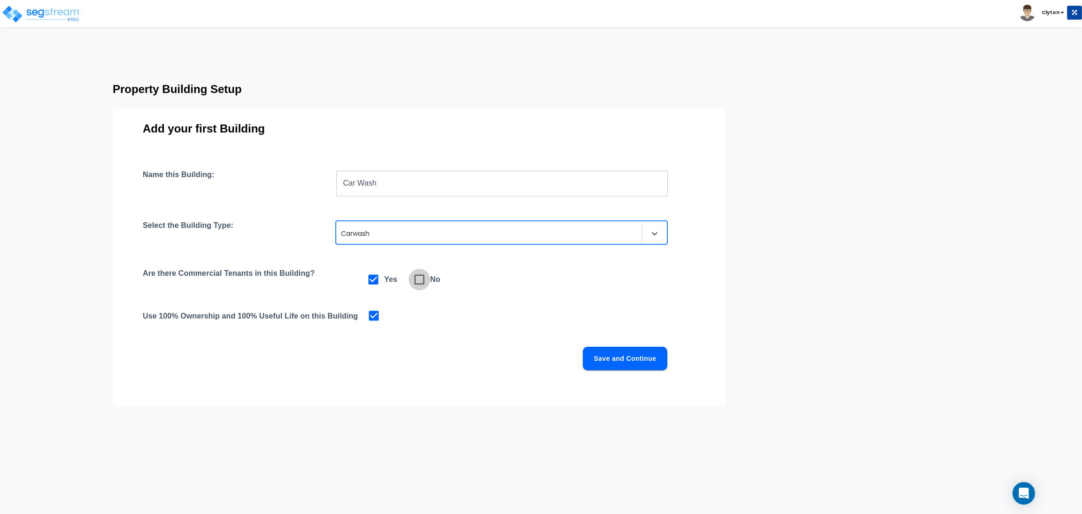
click at [415, 282] on icon at bounding box center [419, 279] width 13 height 13
checkbox input "false"
checkbox input "true"
click at [629, 358] on button "Save and Continue" at bounding box center [625, 357] width 84 height 23
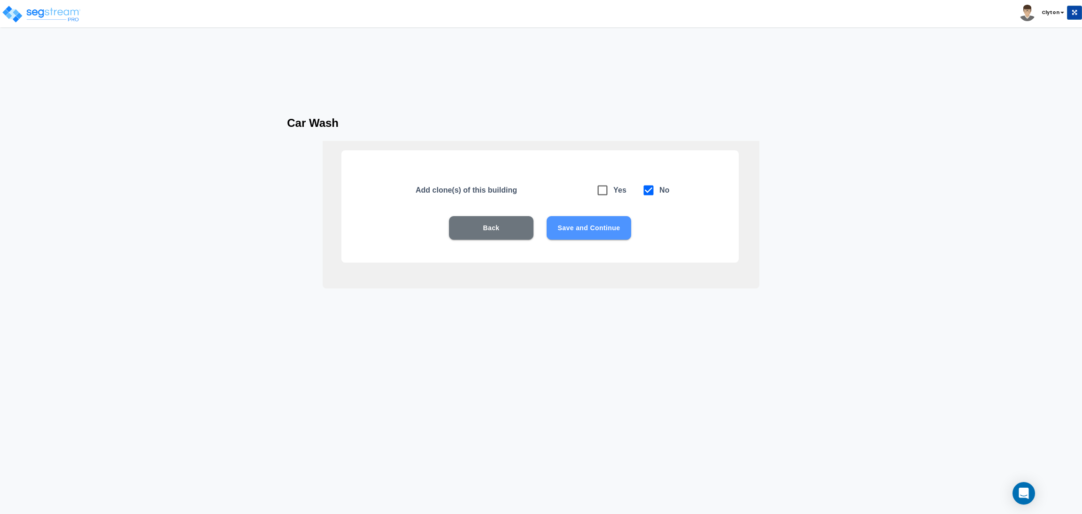
click at [610, 230] on button "Save and Continue" at bounding box center [588, 227] width 84 height 23
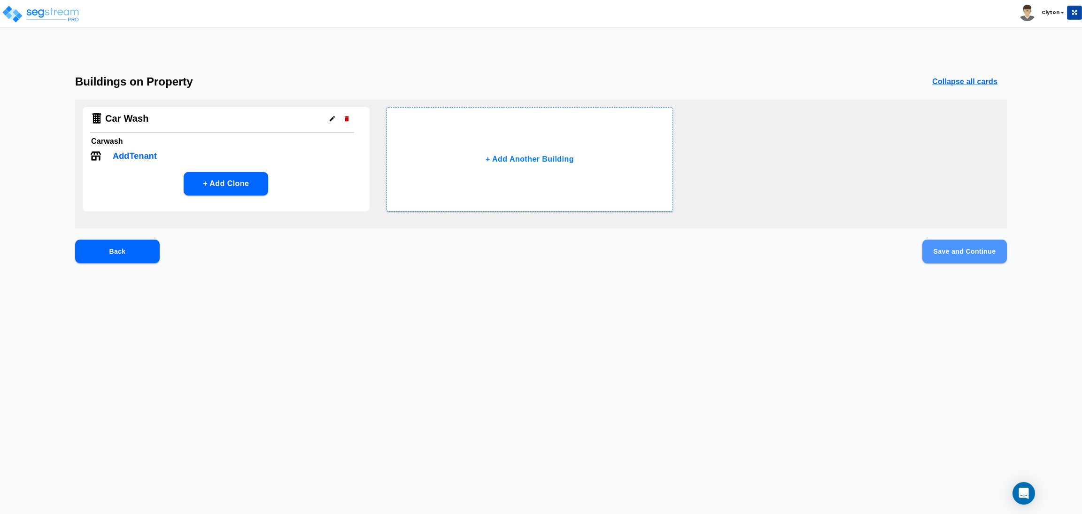
click at [976, 257] on button "Save and Continue" at bounding box center [964, 250] width 84 height 23
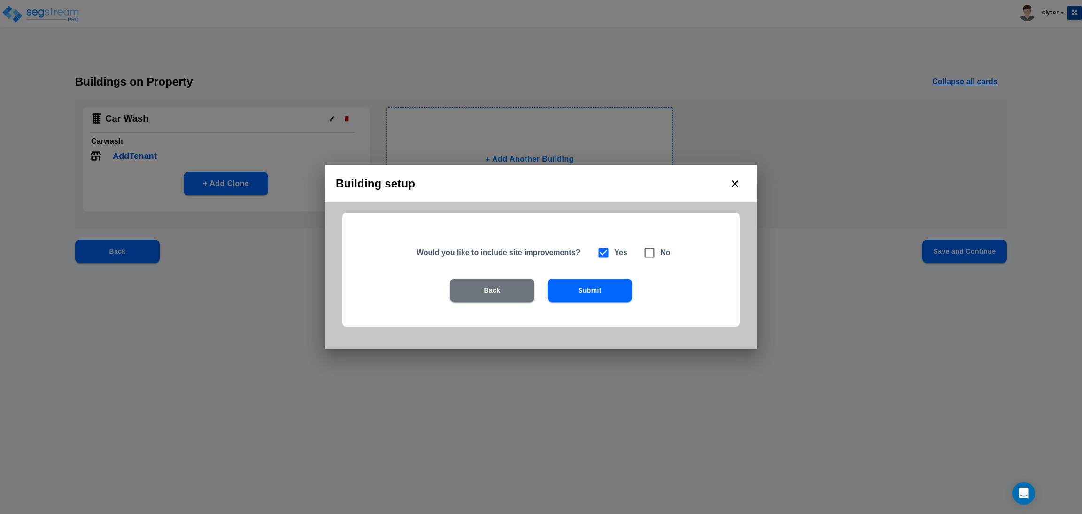
click at [570, 282] on button "Submit" at bounding box center [589, 289] width 84 height 23
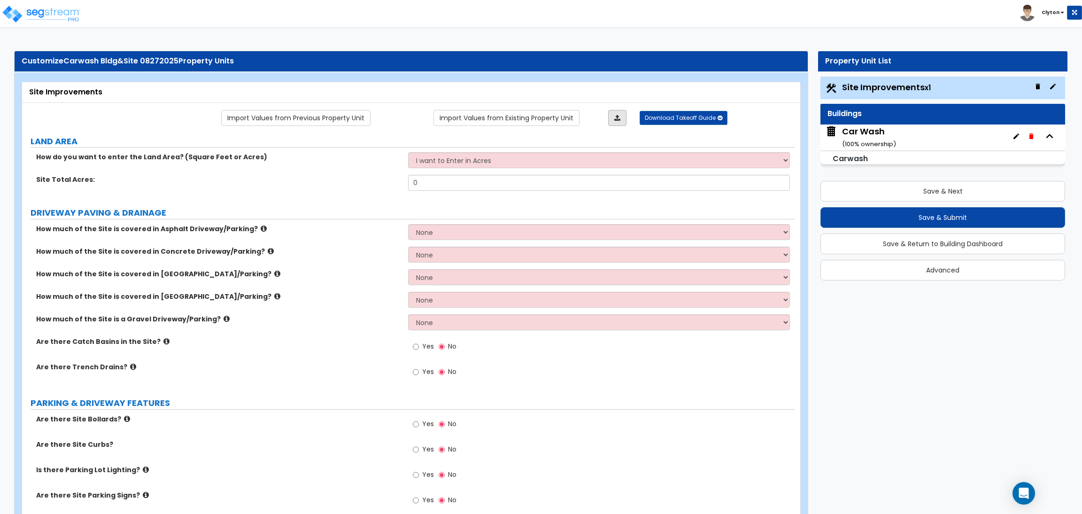
click at [614, 111] on link at bounding box center [617, 118] width 18 height 16
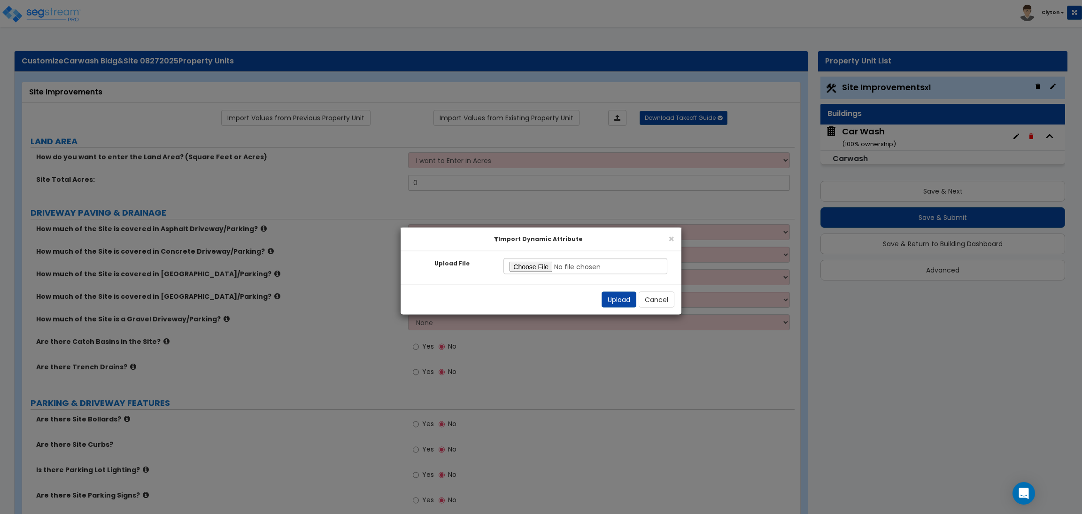
type input "C:\fakepath\SegStream Takeoff Guide - Carwash Bldg&amp;Site 08272025 - Site Imp…"
click at [622, 293] on button "Upload" at bounding box center [618, 300] width 35 height 16
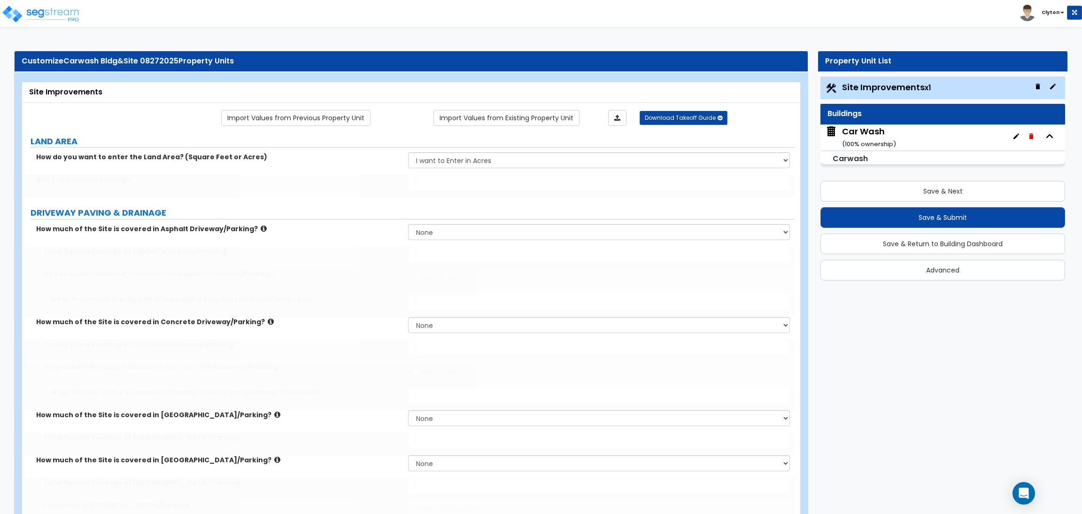
select select "2"
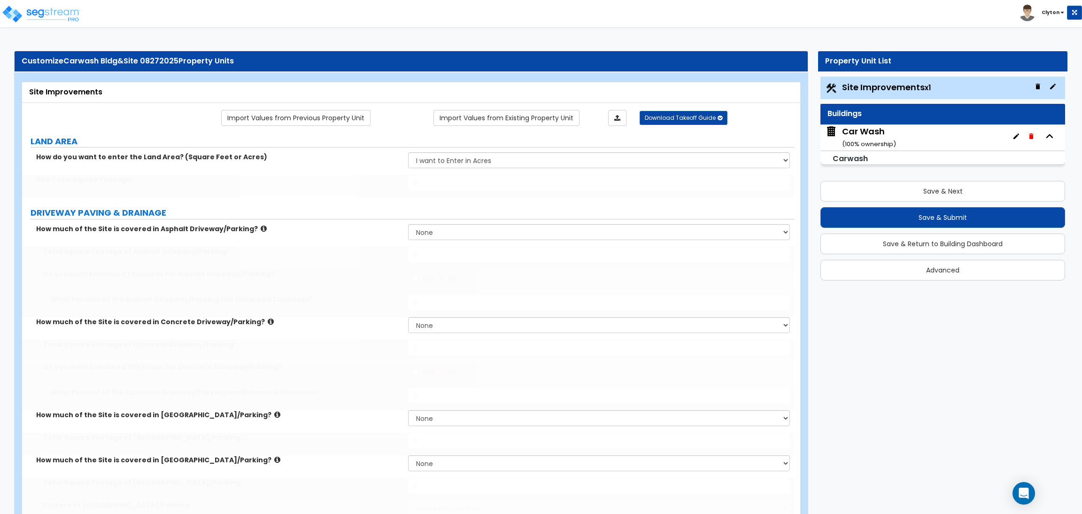
select select "2"
radio input "true"
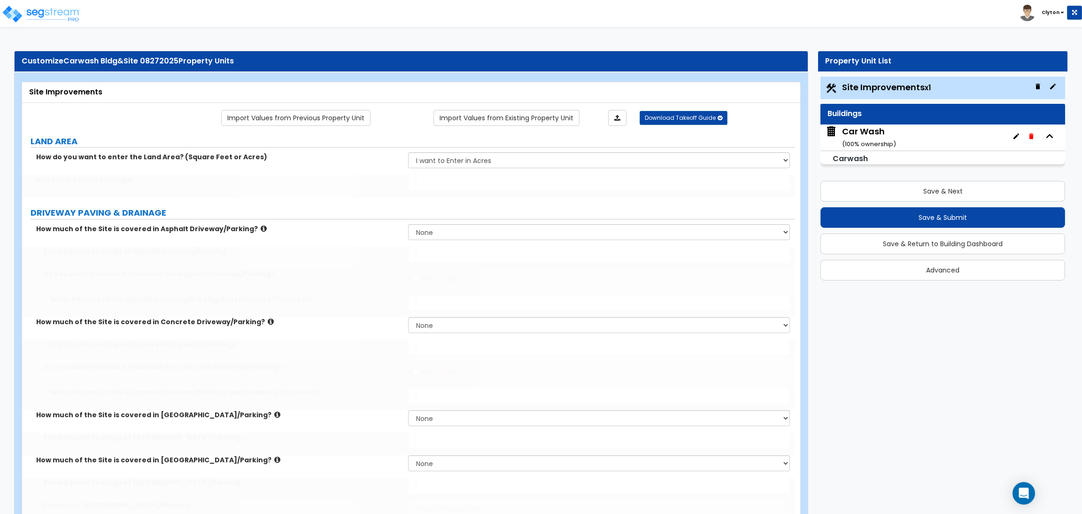
radio input "true"
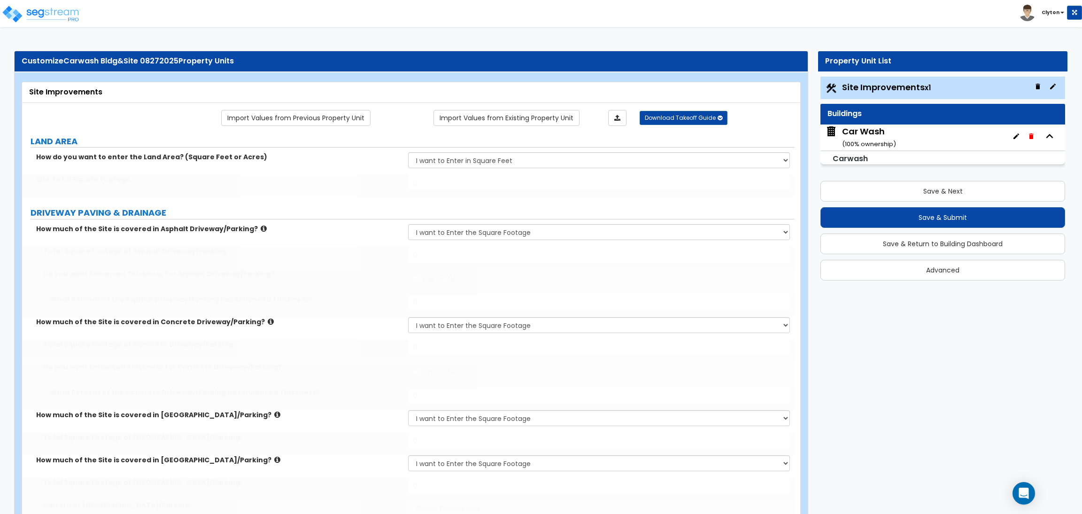
radio input "true"
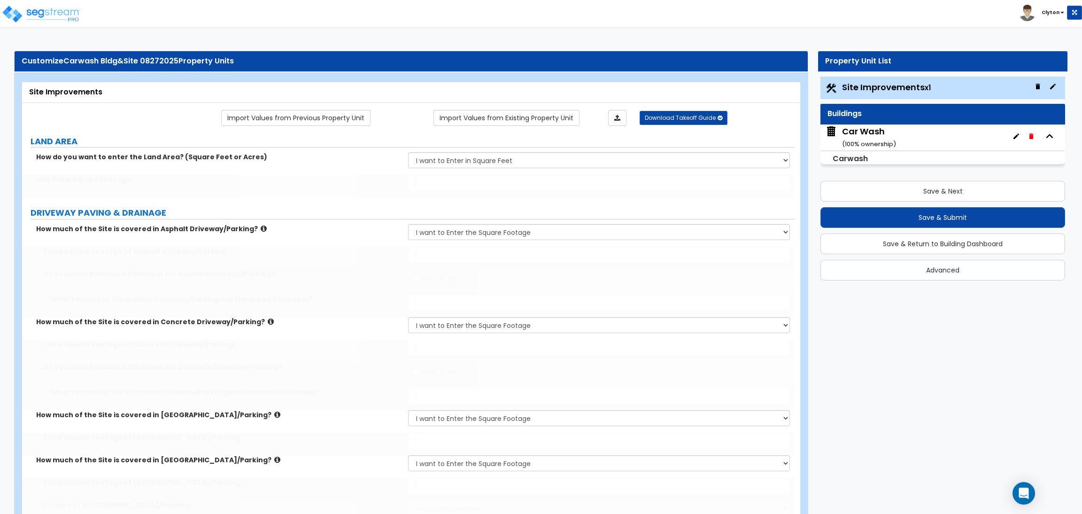
radio input "true"
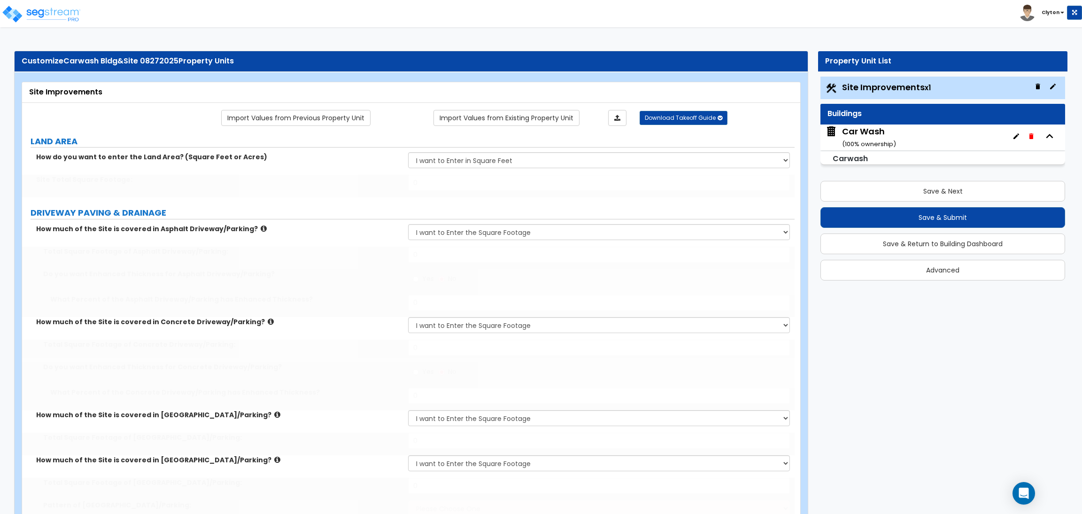
radio input "true"
select select "1"
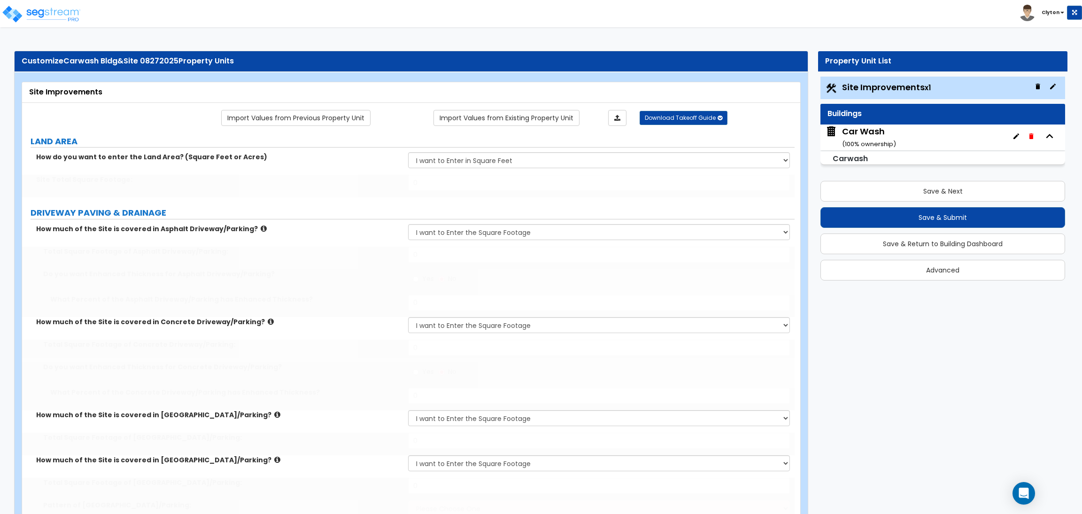
radio input "true"
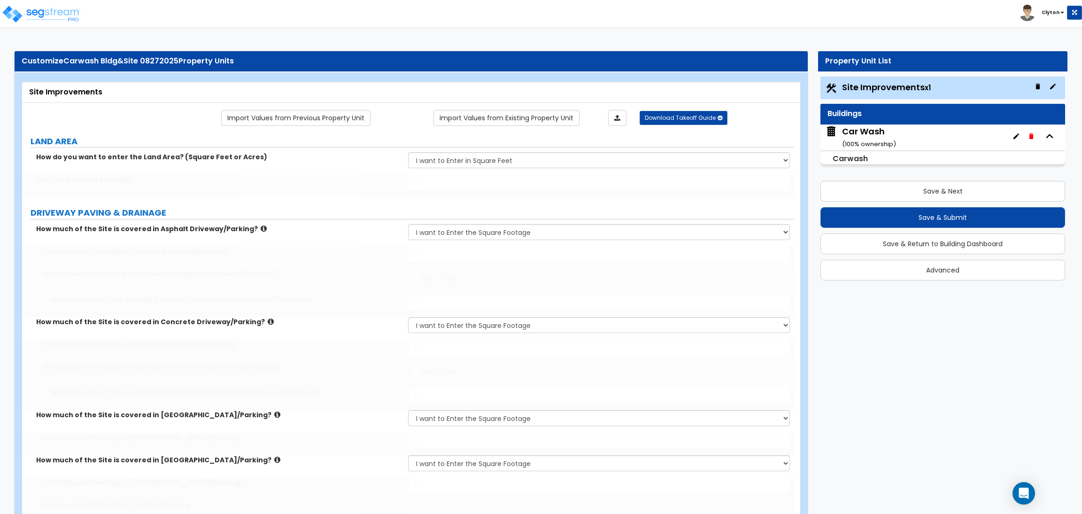
radio input "true"
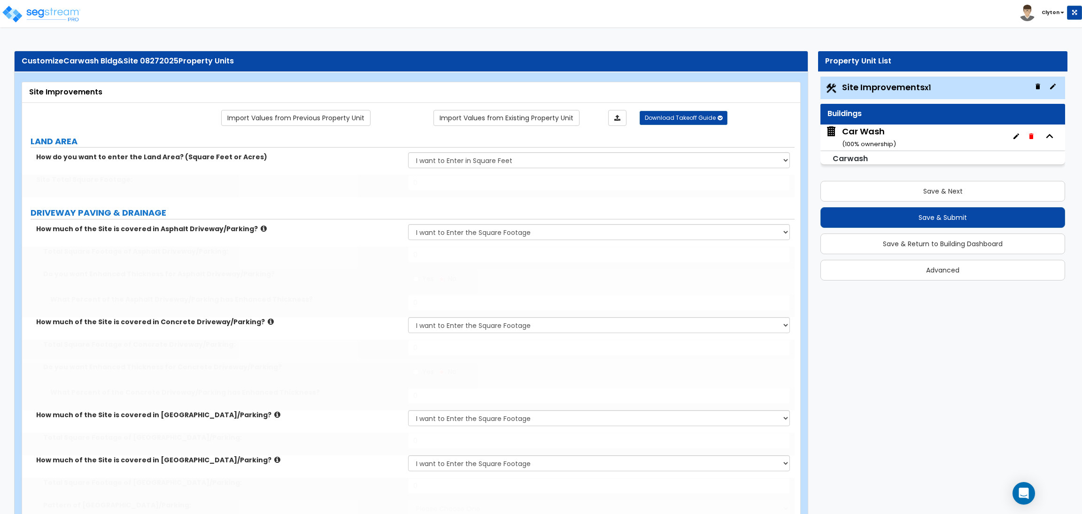
radio input "true"
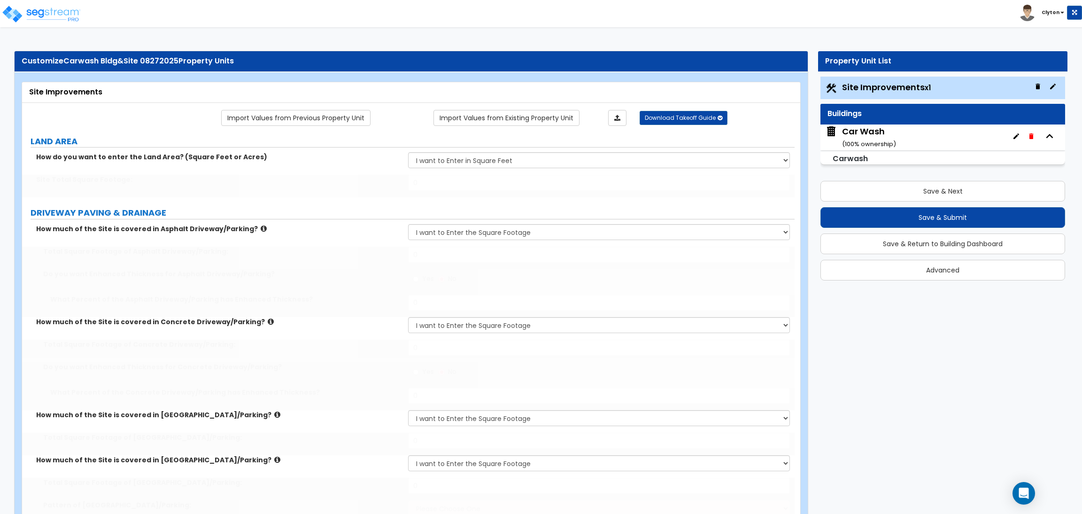
radio input "true"
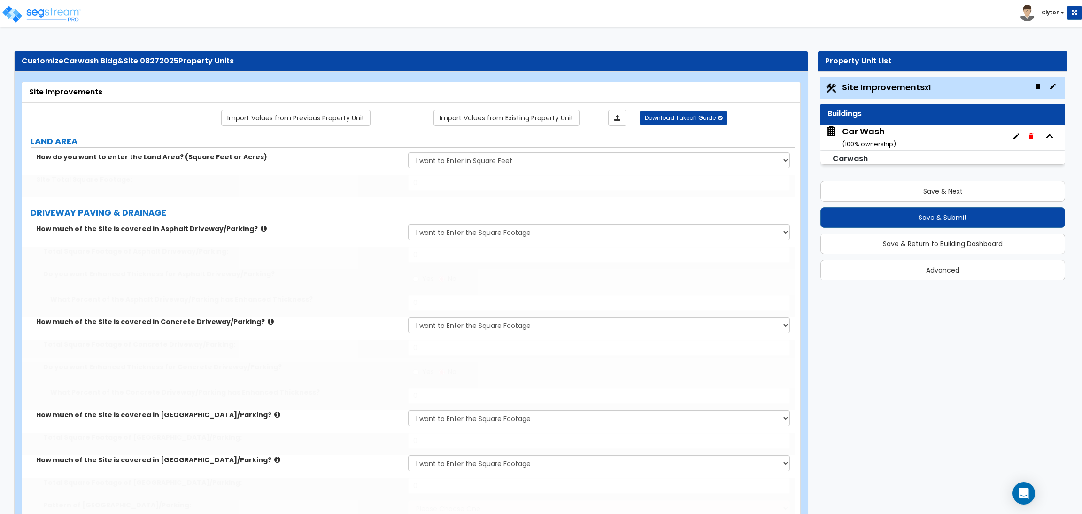
radio input "true"
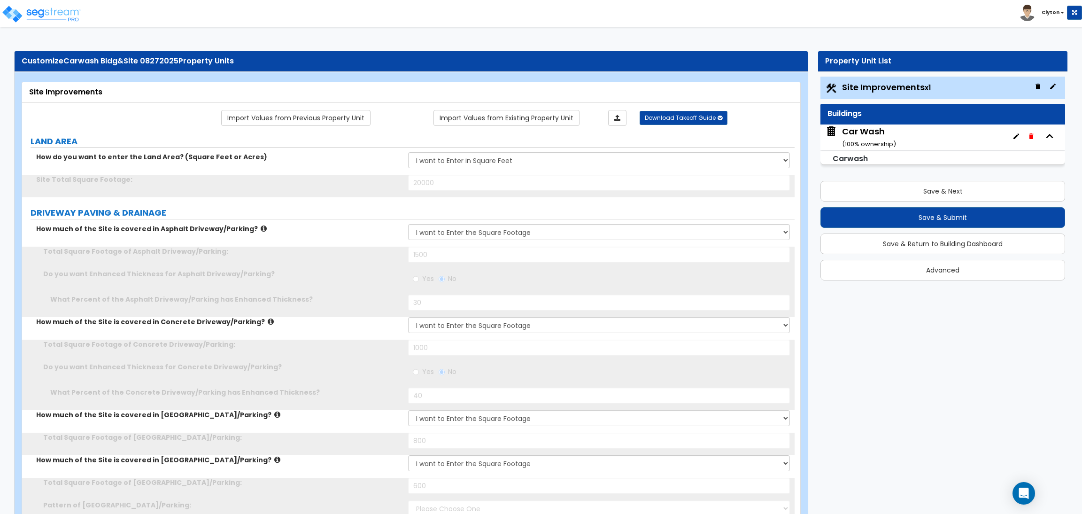
type input "20000"
type input "1500"
radio input "true"
type input "30"
type input "1000"
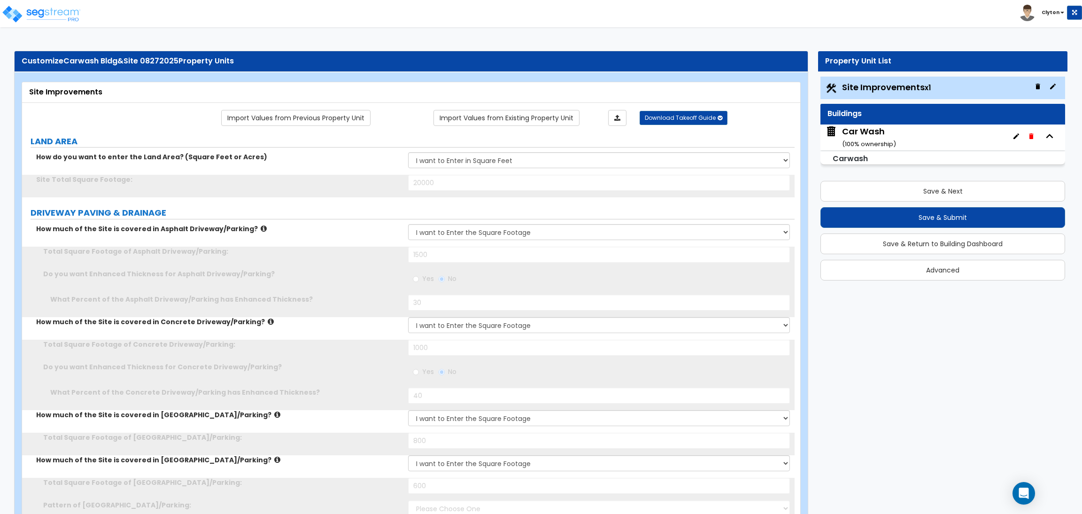
radio input "true"
type input "40"
type input "800"
type input "600"
select select "2"
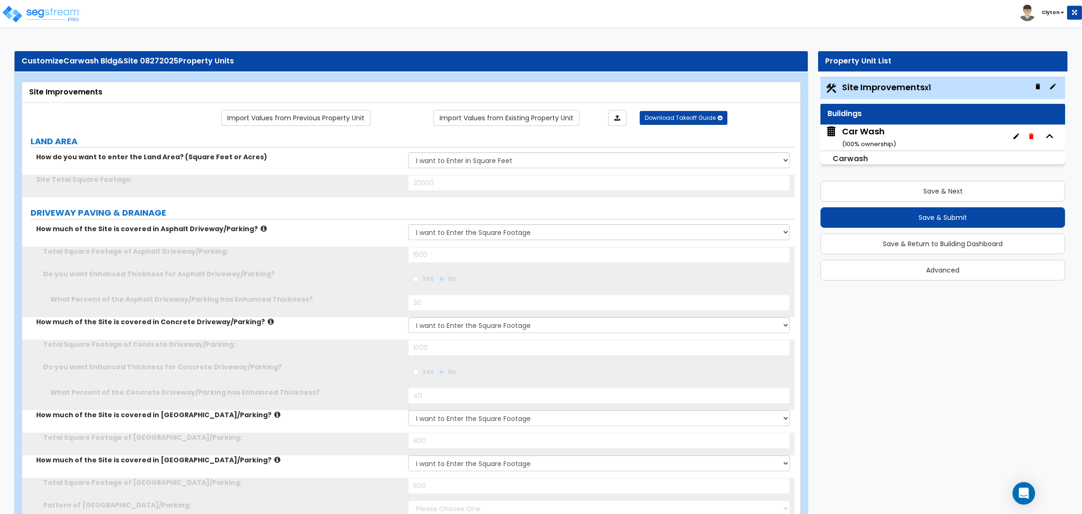
type input "400"
type input "5"
type input "6"
type input "7"
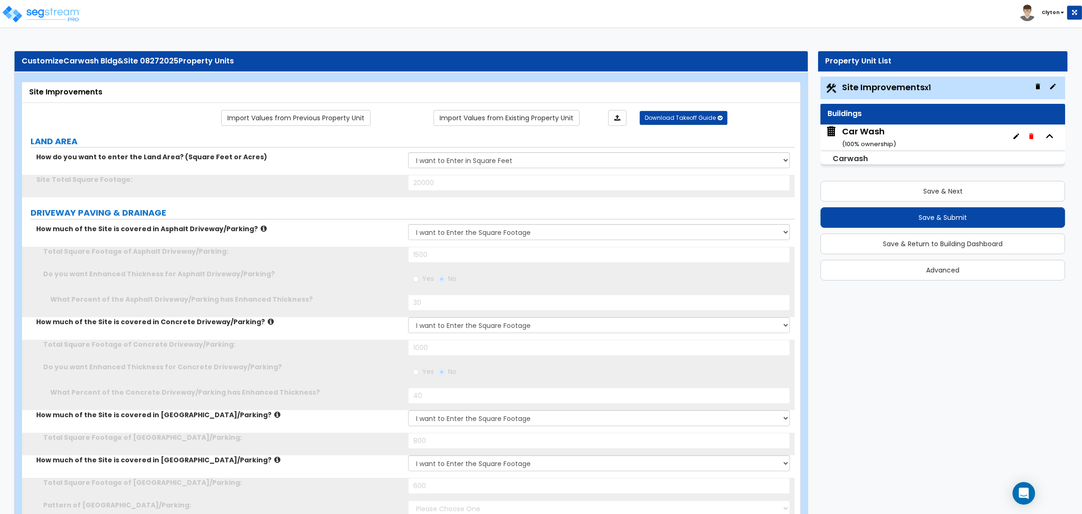
type input "50"
select select "2"
select select "1"
type input "200"
select select "2"
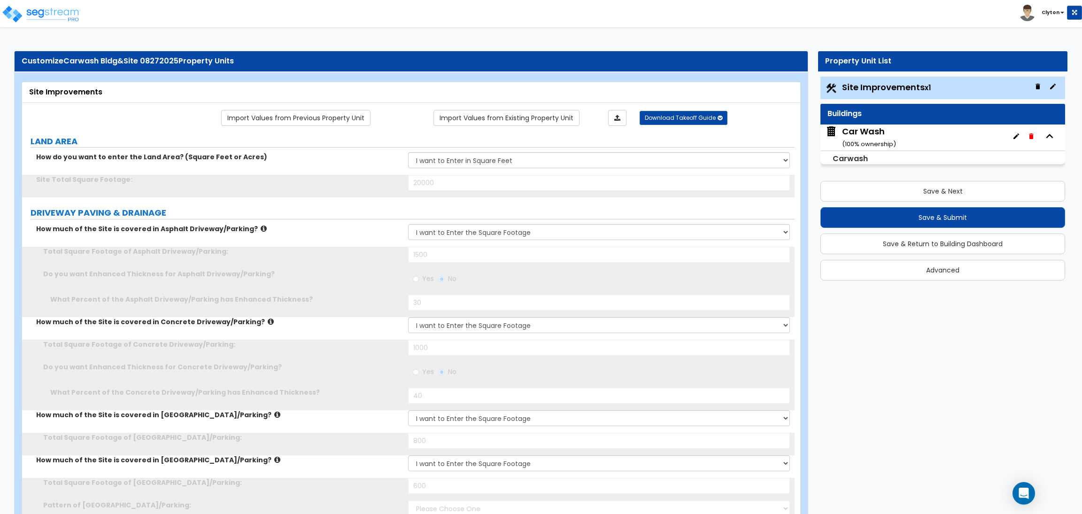
select select "2"
type input "2"
type input "3"
type input "4"
type input "5"
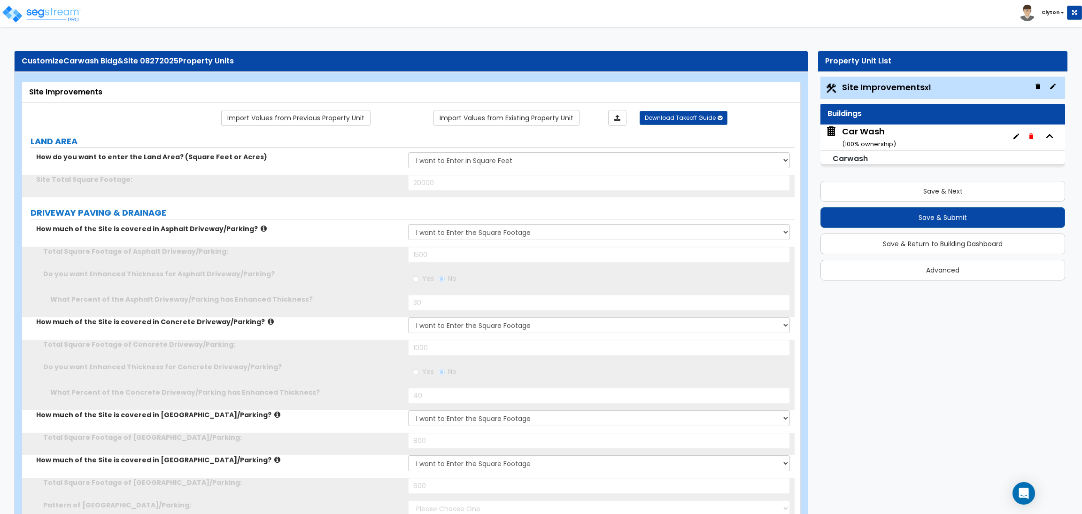
type input "8"
select select "1"
type input "50"
type input "100"
select select "1"
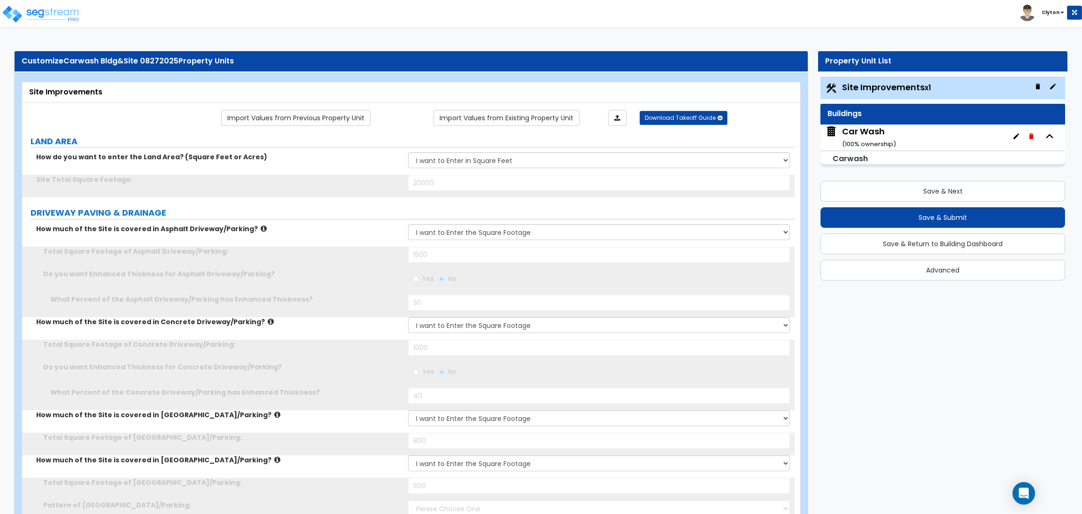
type input "50"
type input "2"
type input "10"
select select "2"
radio input "true"
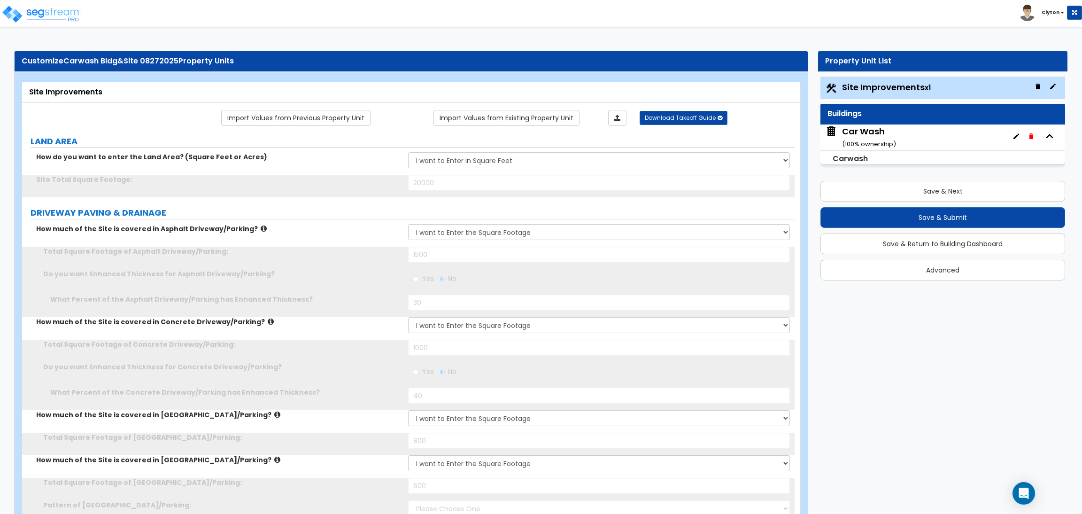
select select "2"
select select "3"
radio input "true"
select select "2"
type input "500"
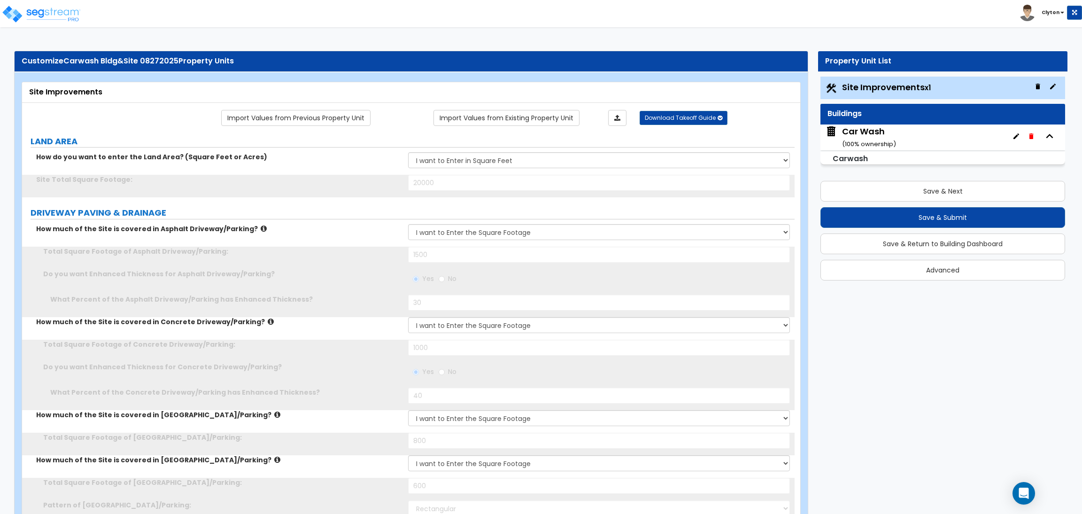
type input "10"
select select "1"
type input "4"
type input "10"
radio input "true"
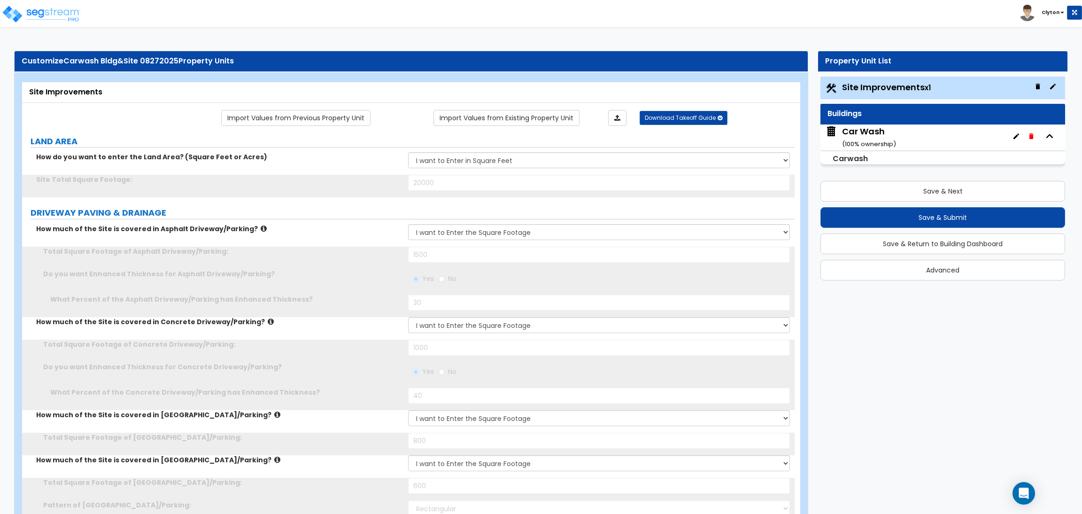
select select "1"
type input "3"
type input "7"
radio input "true"
select select "2"
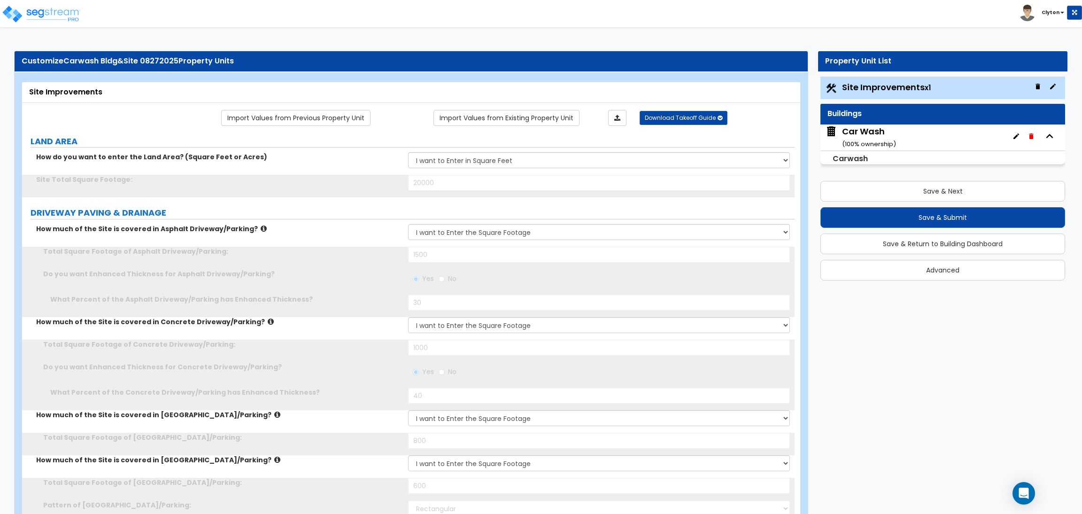
select select "1"
type input "30"
type input "150"
type input "50"
radio input "true"
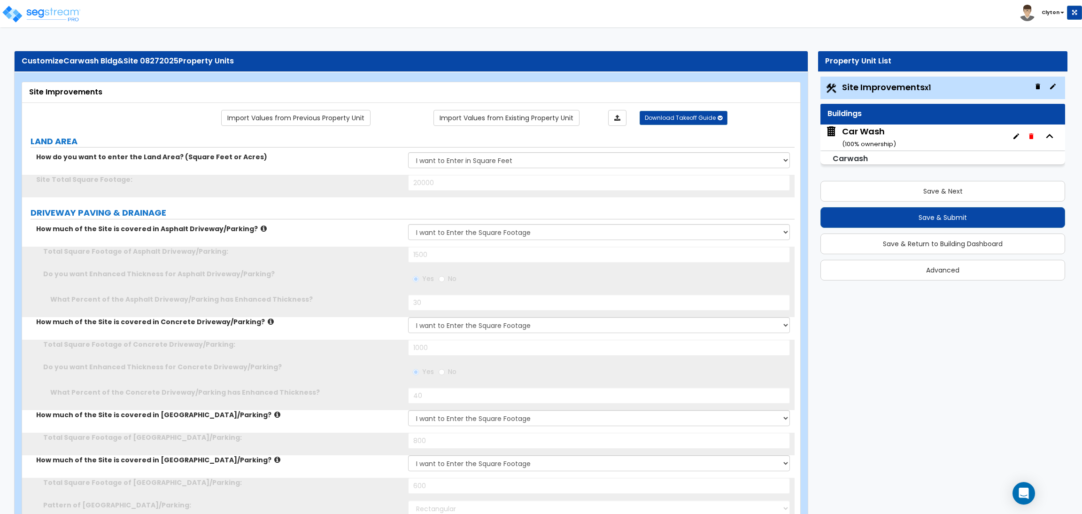
radio input "true"
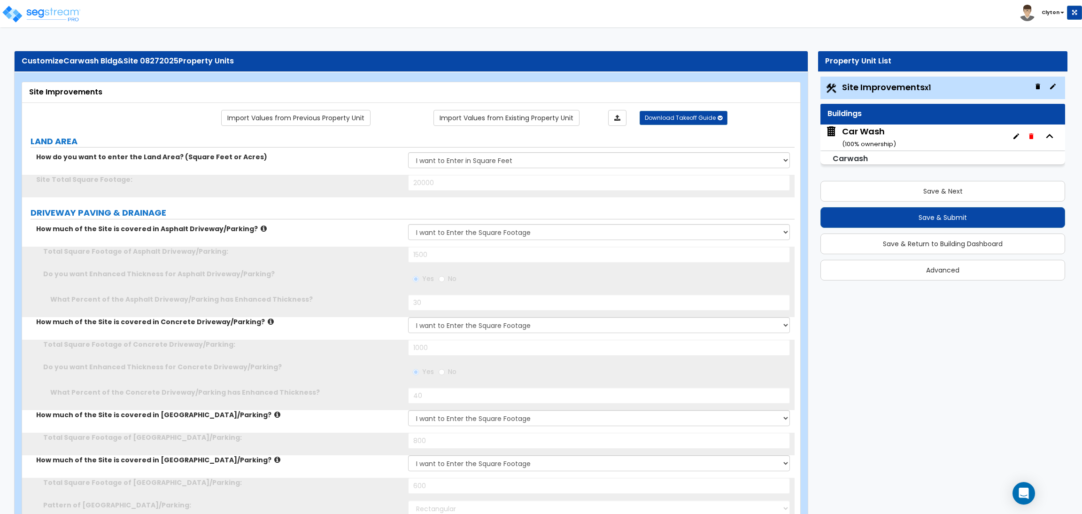
radio input "true"
select select "4"
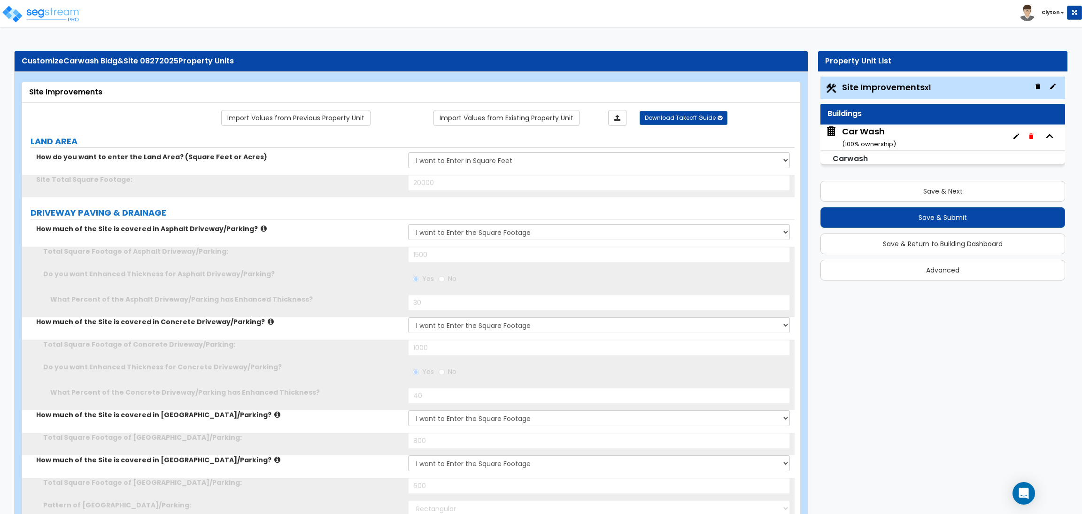
type input "50"
type input "60"
select select "2"
type input "120"
type input "70"
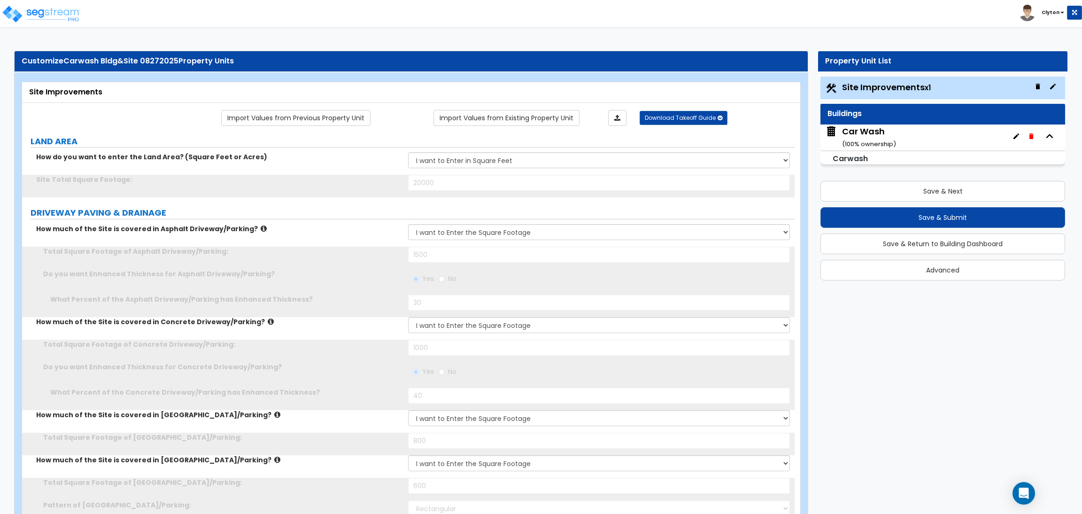
type input "7"
type input "80"
type input "8"
type input "90"
type input "9"
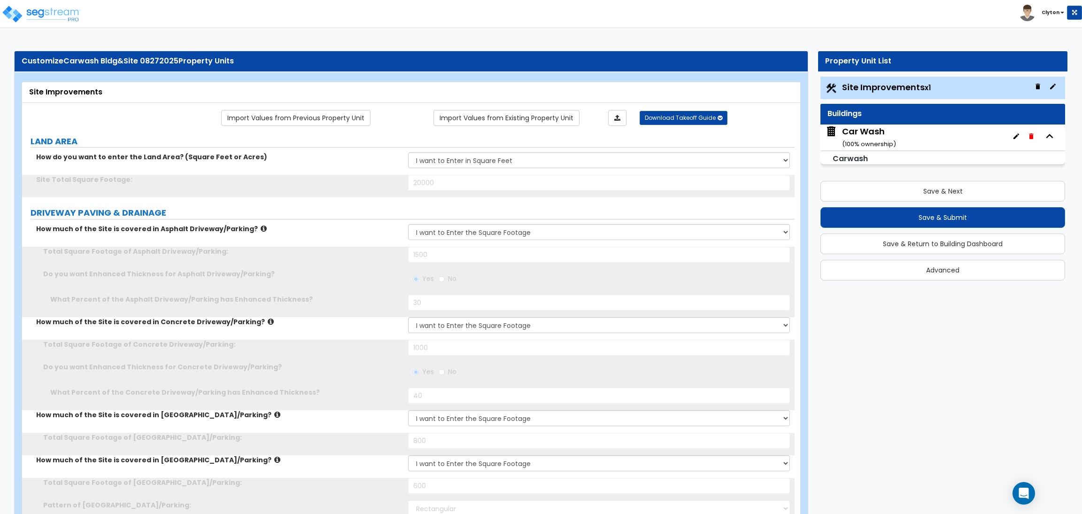
type input "100"
type input "10"
type input "110"
select select "1"
type input "100"
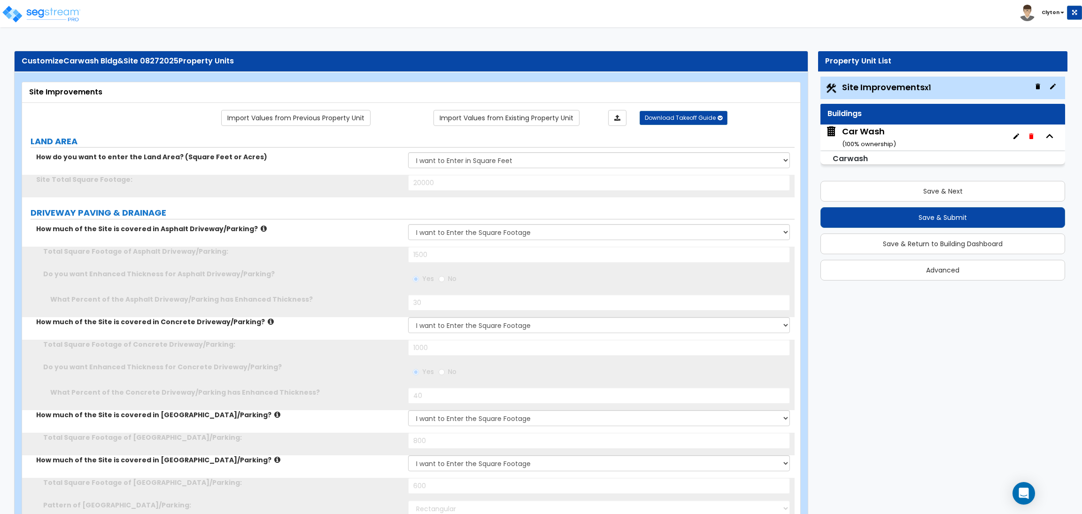
select select "1"
type input "200"
select select "3"
select select "6"
select select "3"
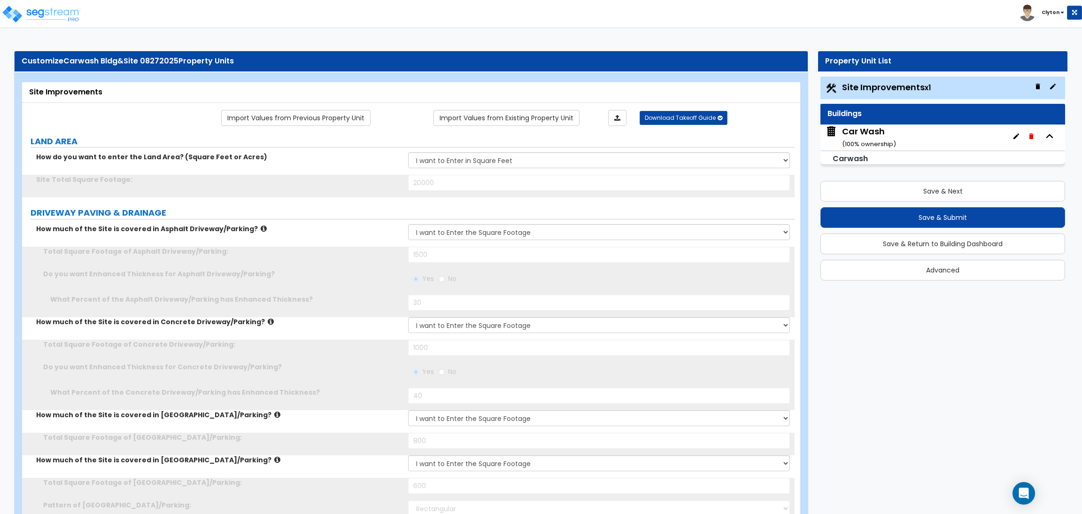
select select "9"
type input "2"
type input "3"
type input "4"
select select "2"
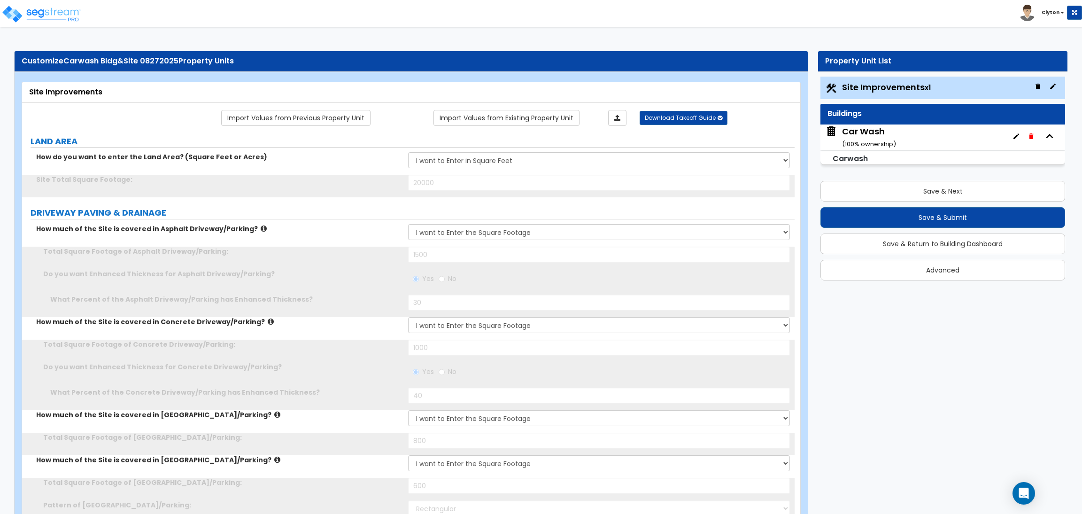
select select "3"
radio input "true"
select select "2"
select select "3"
select select "1"
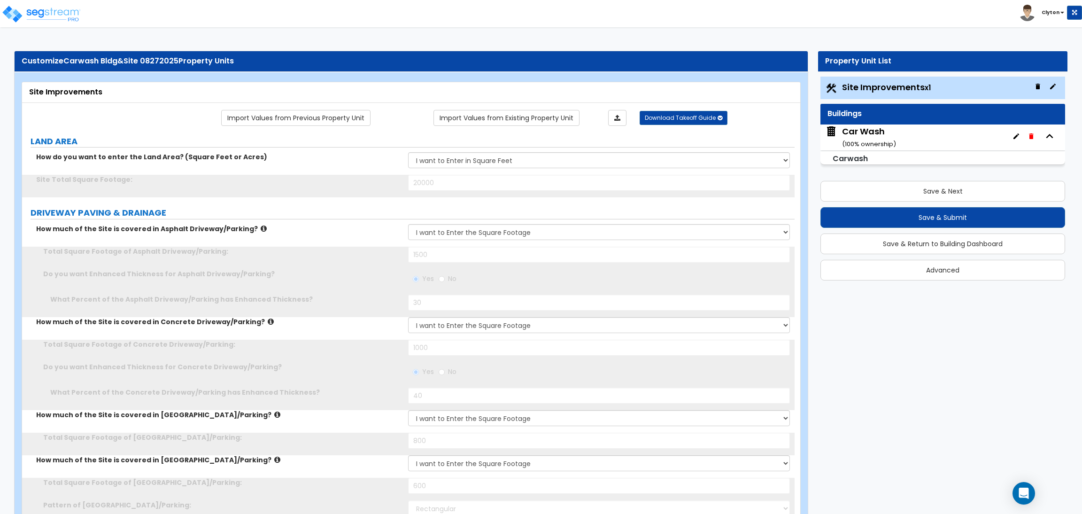
type input "2"
radio input "true"
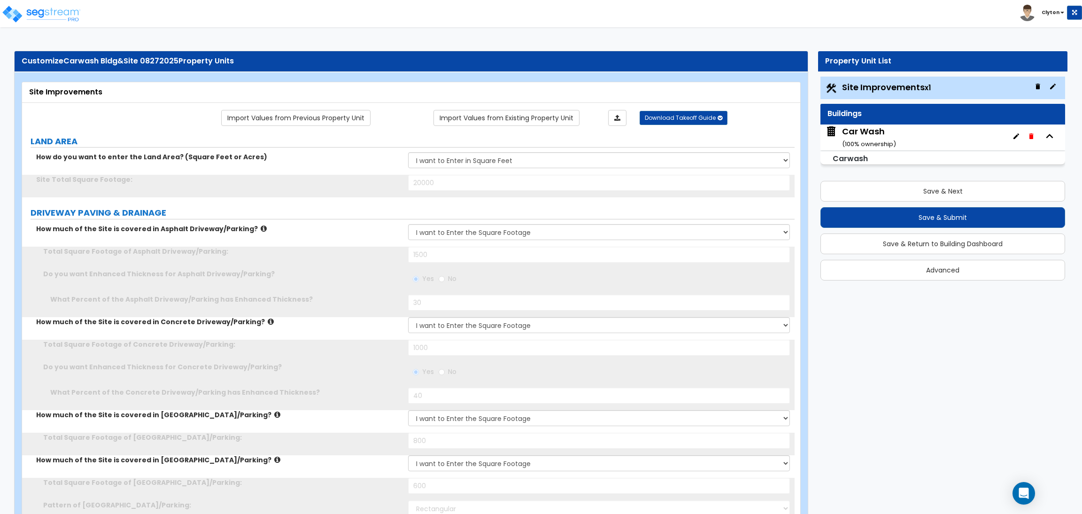
type input "5"
type input "120"
type input "5"
type input "150"
type input "5"
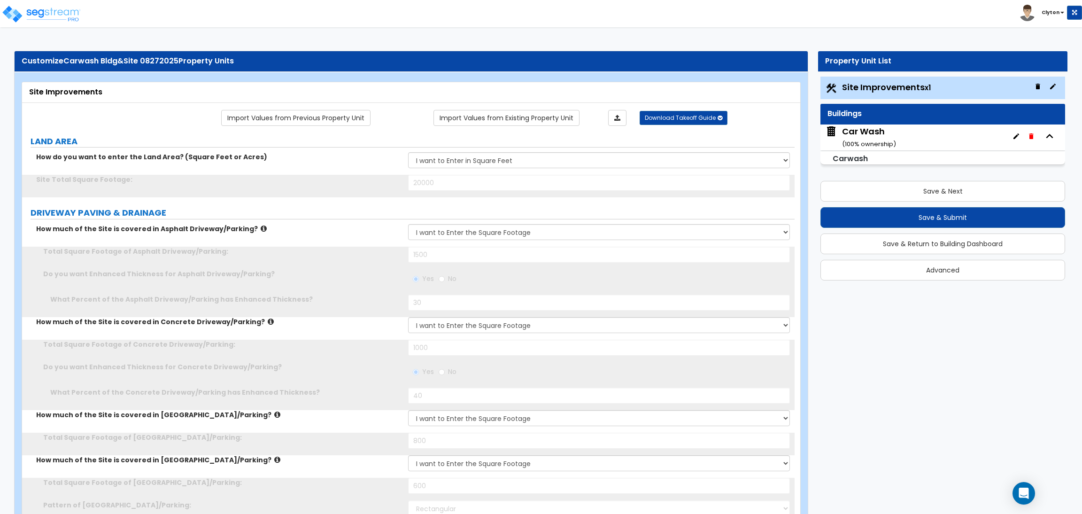
type input "180"
type input "5"
type input "200"
radio input "true"
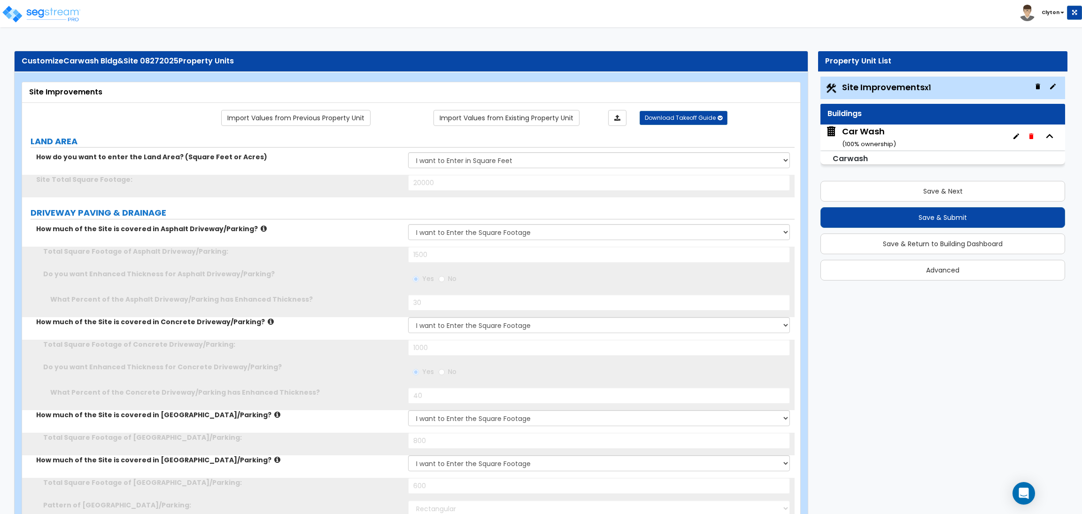
radio input "true"
type input "20"
select select "1"
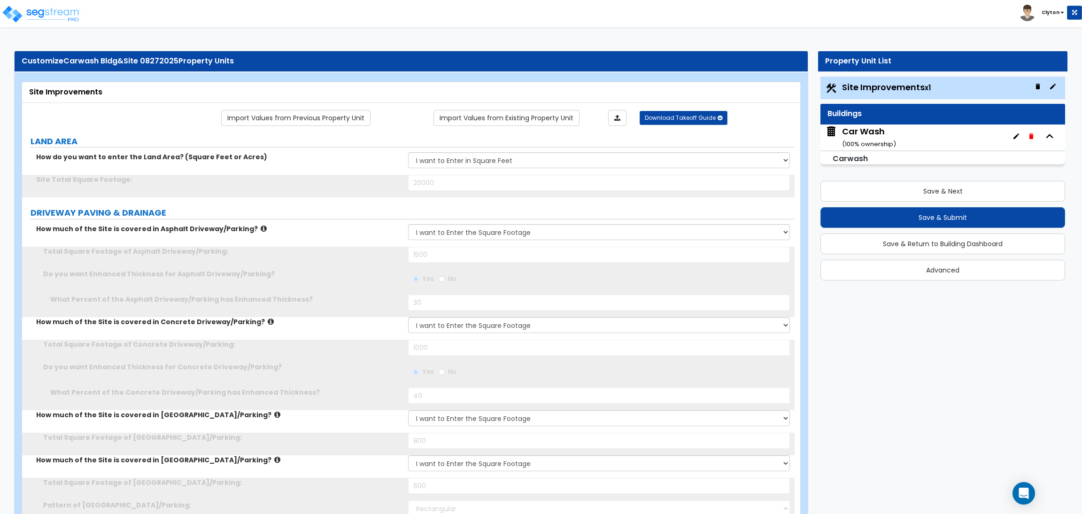
type input "3"
select select "3"
select select "2"
type input "3"
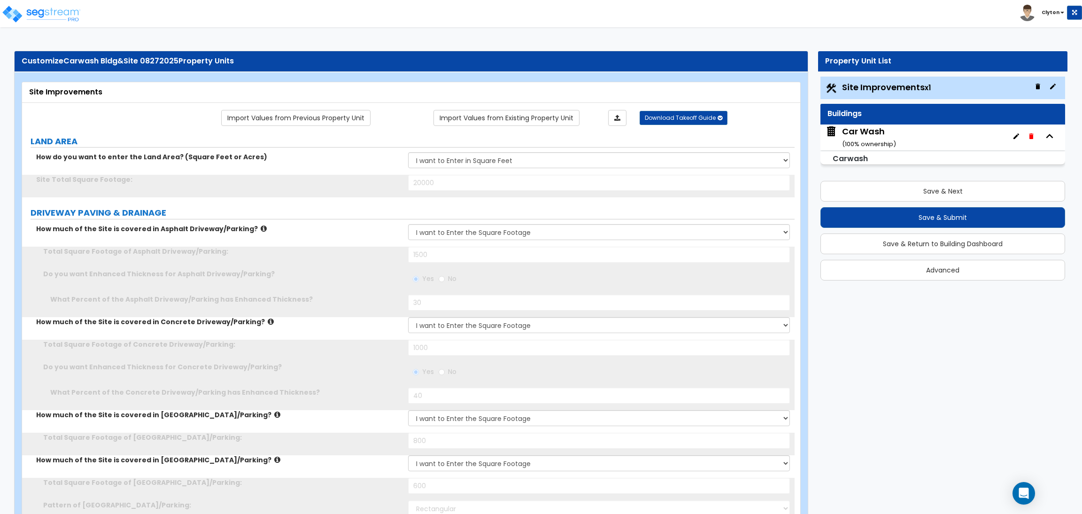
select select "7"
type input "4"
select select "10"
type input "5"
select select "1"
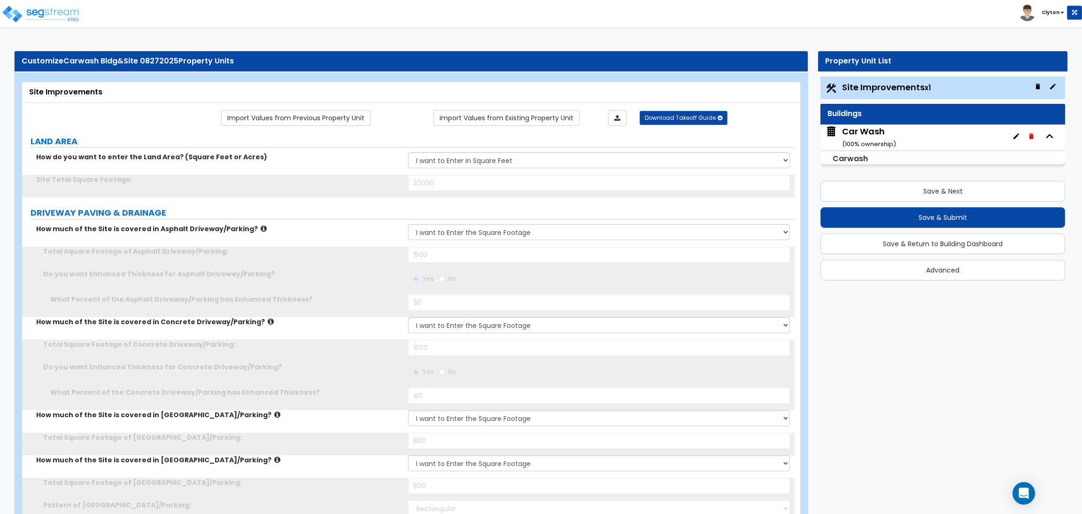
type input "3"
select select "2"
type input "4"
select select "10"
type input "5"
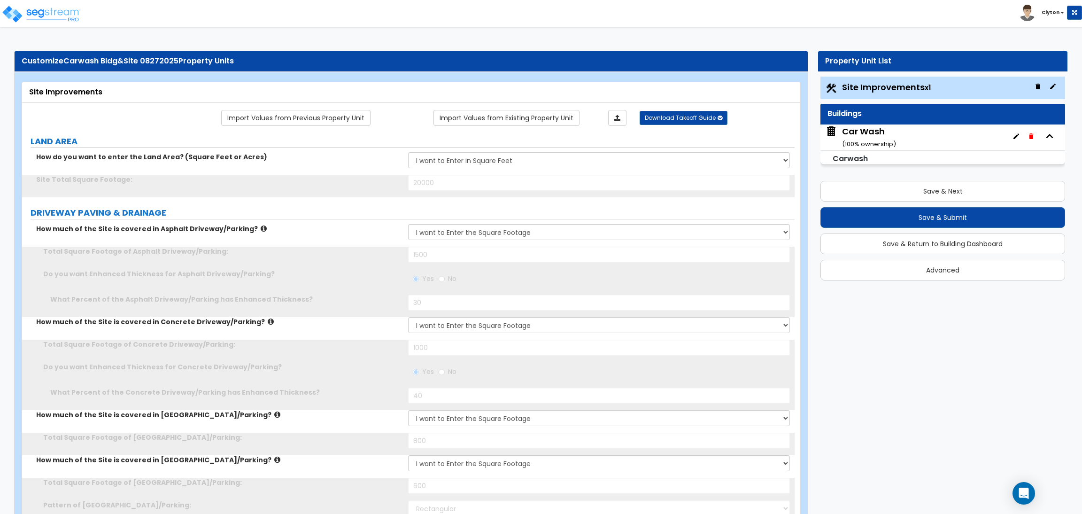
type input "150"
radio input "true"
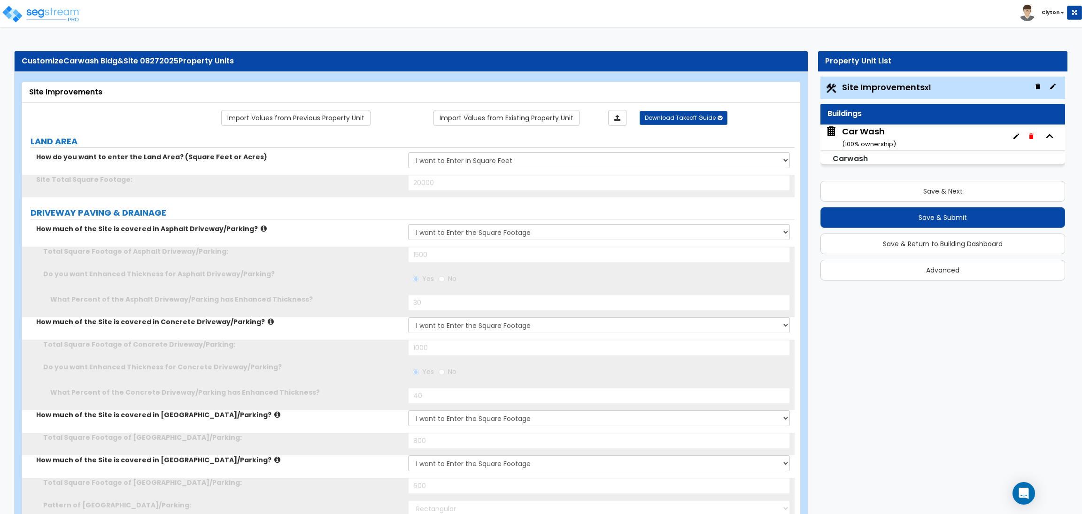
radio input "true"
type input "200"
type input "300"
type input "400"
type input "500"
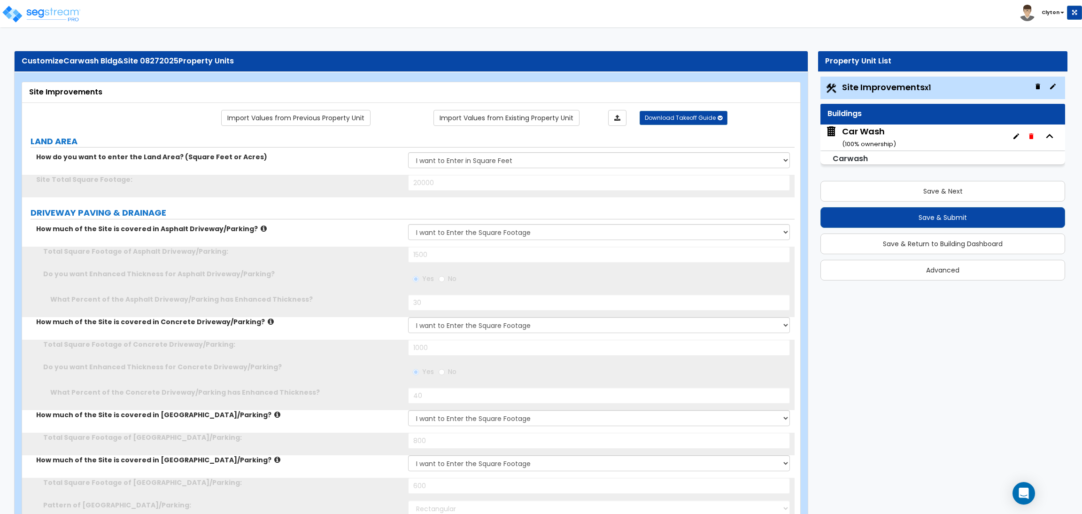
type input "600"
select select "3"
type input "100"
type input "1"
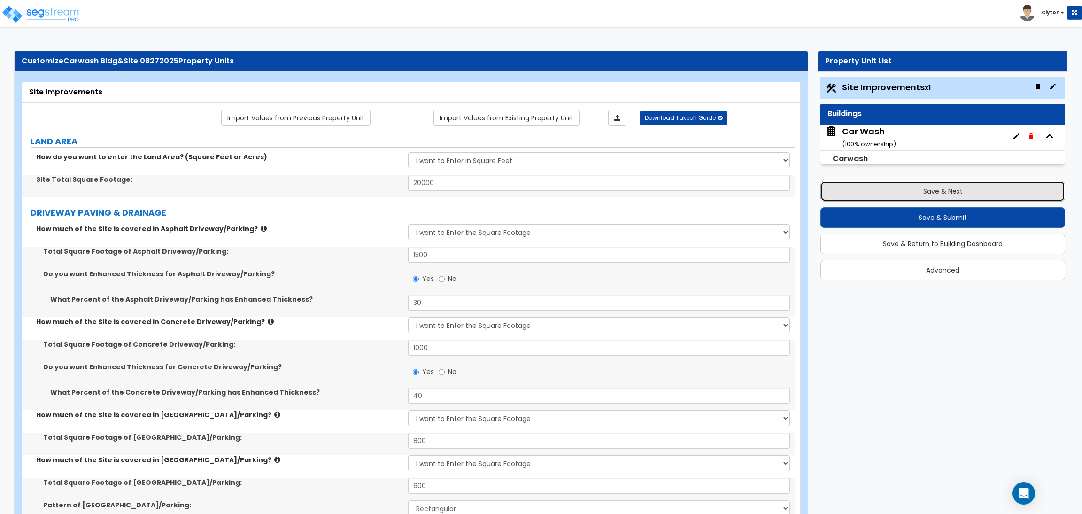
click at [898, 191] on button "Save & Next" at bounding box center [942, 191] width 245 height 21
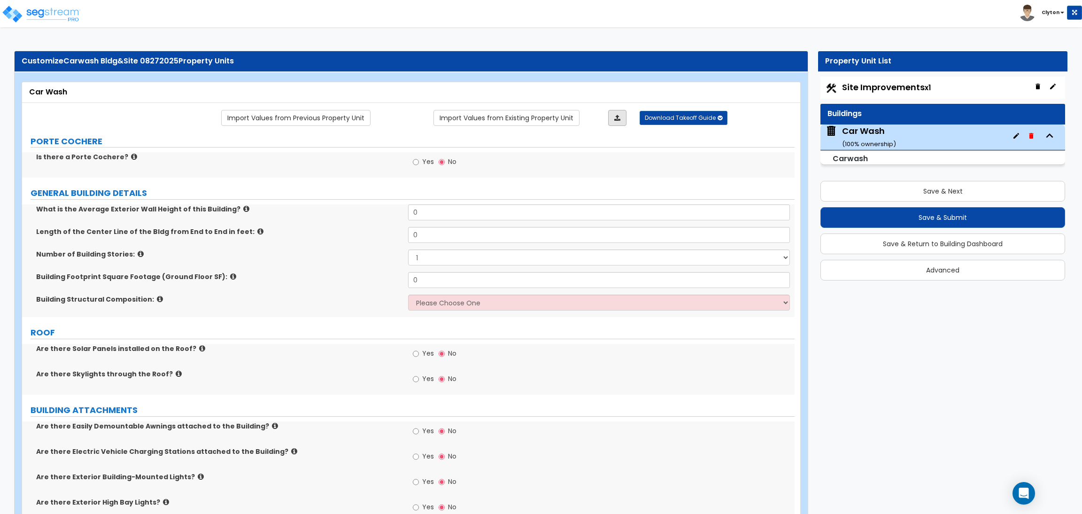
click at [615, 119] on icon at bounding box center [617, 118] width 6 height 7
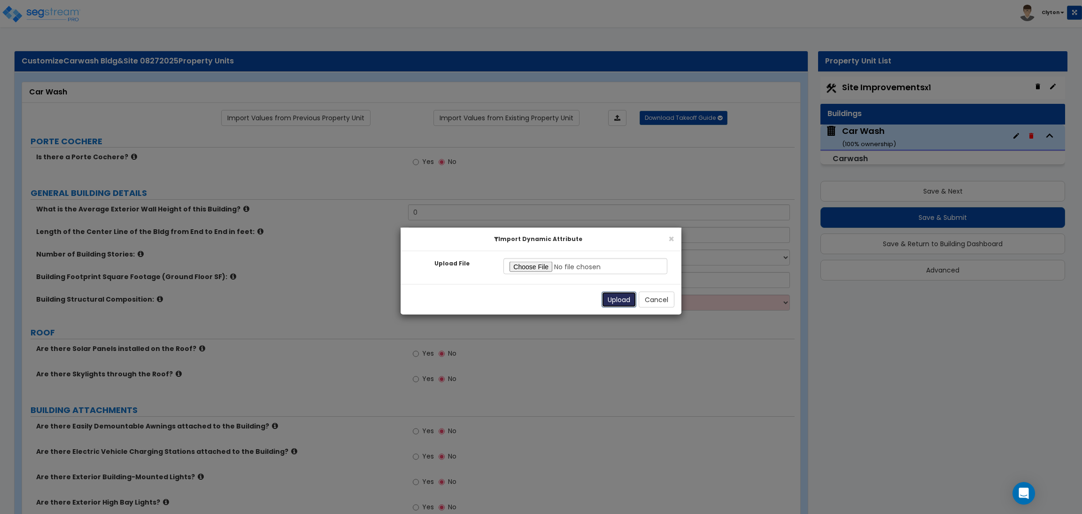
click at [609, 304] on button "Upload" at bounding box center [618, 300] width 35 height 16
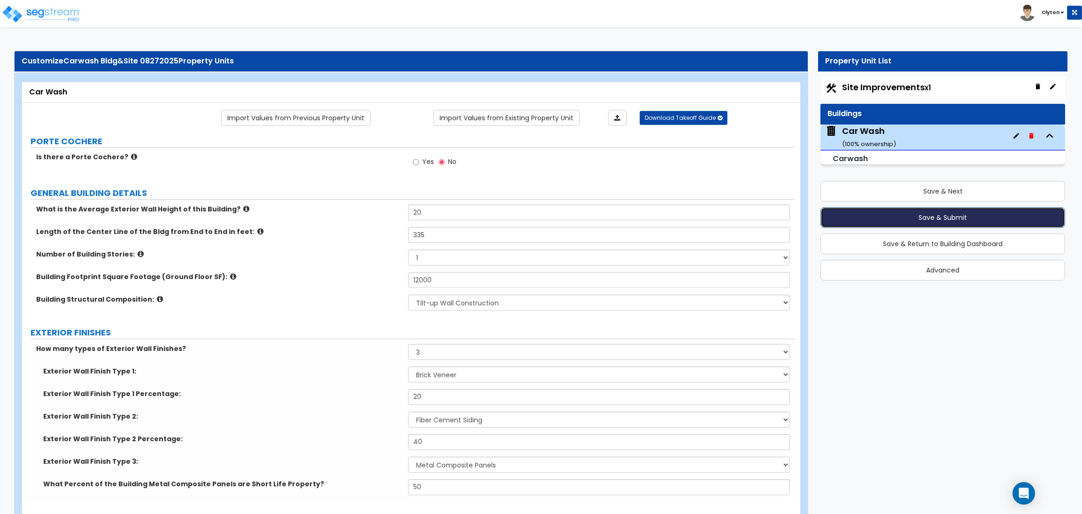
click at [925, 217] on button "Save & Submit" at bounding box center [942, 217] width 245 height 21
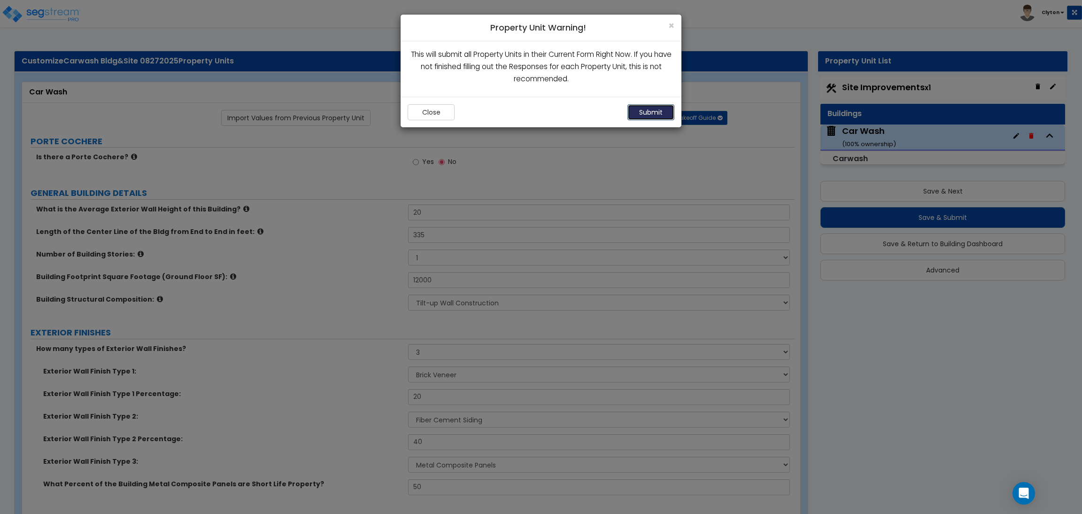
click at [654, 114] on button "Submit" at bounding box center [650, 112] width 47 height 16
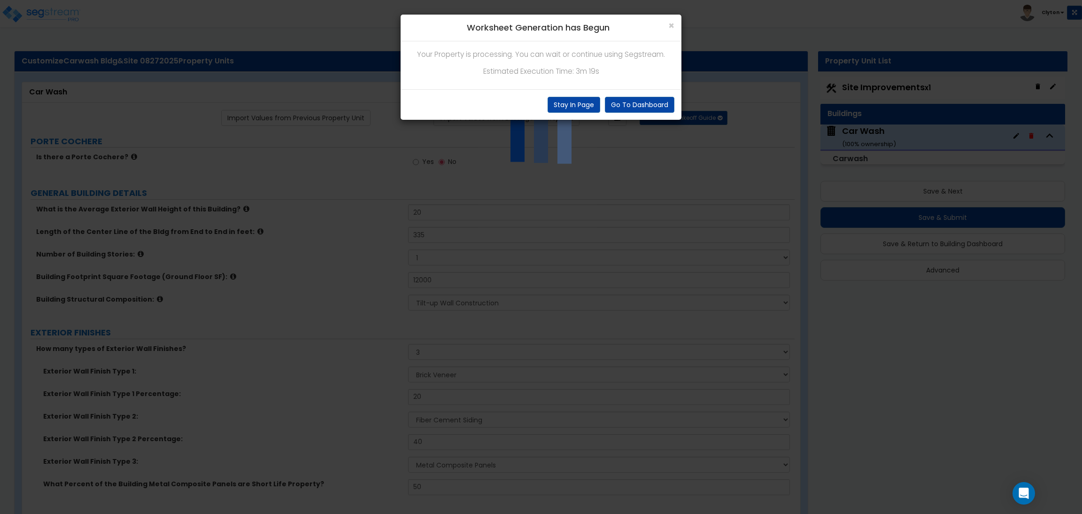
click at [714, 318] on div "× Worksheet Generation has Begun Your Property is processing. You can wait or c…" at bounding box center [541, 257] width 1082 height 514
click at [823, 350] on div "× Worksheet Generation has Begun Your Property is processing. You can wait or c…" at bounding box center [541, 257] width 1082 height 514
click at [324, 269] on div "× Worksheet Generation has Begun Your Property is processing. You can wait or c…" at bounding box center [541, 257] width 1082 height 514
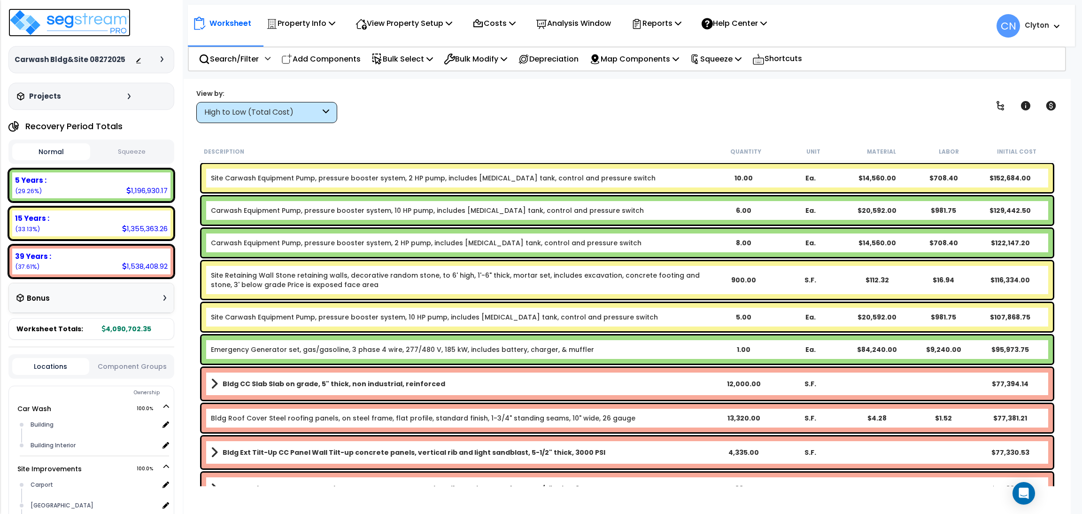
click at [76, 18] on img at bounding box center [69, 22] width 122 height 28
